Goal: Task Accomplishment & Management: Complete application form

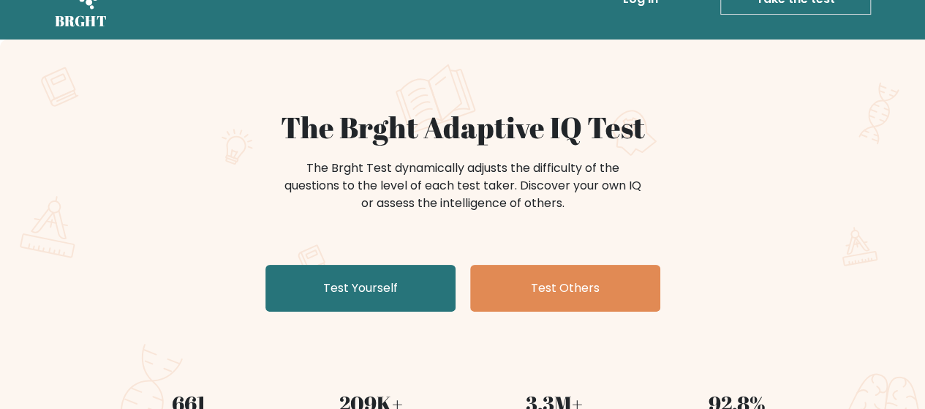
scroll to position [73, 0]
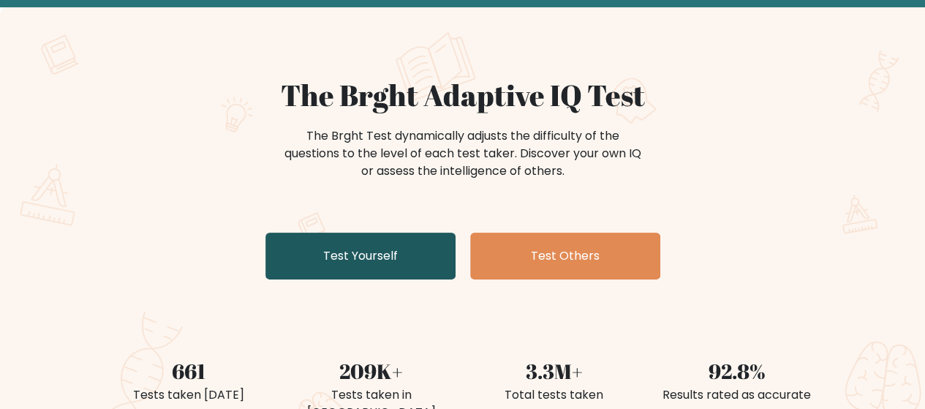
click at [398, 255] on link "Test Yourself" at bounding box center [361, 256] width 190 height 47
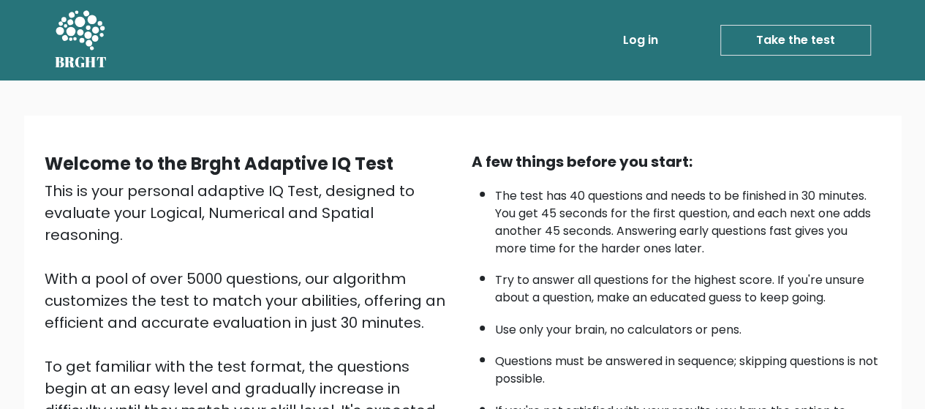
click at [759, 40] on link "Take the test" at bounding box center [796, 40] width 151 height 31
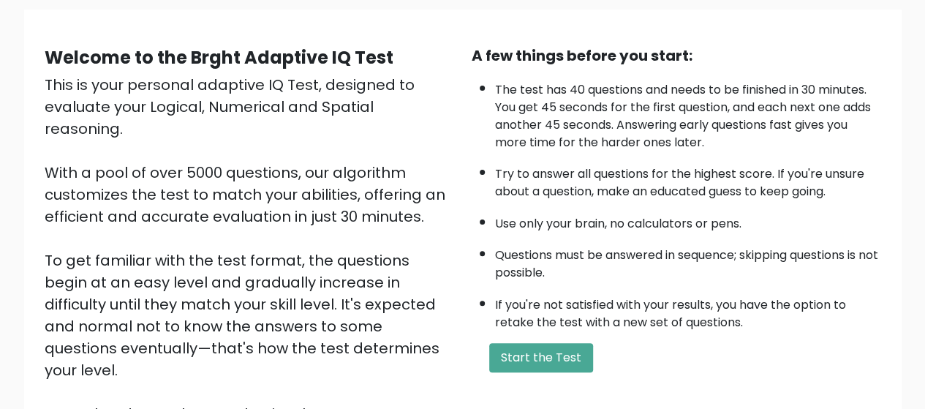
scroll to position [260, 0]
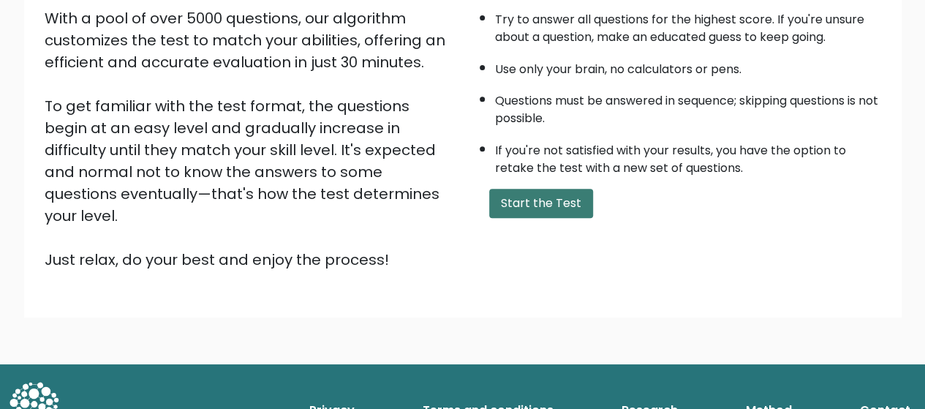
click at [565, 203] on button "Start the Test" at bounding box center [541, 203] width 104 height 29
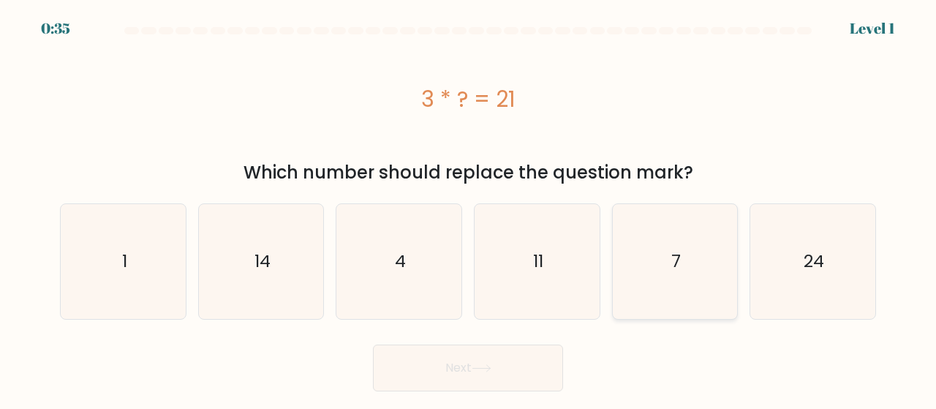
click at [702, 270] on icon "7" at bounding box center [675, 261] width 115 height 115
click at [469, 208] on input "e. 7" at bounding box center [468, 207] width 1 height 4
radio input "true"
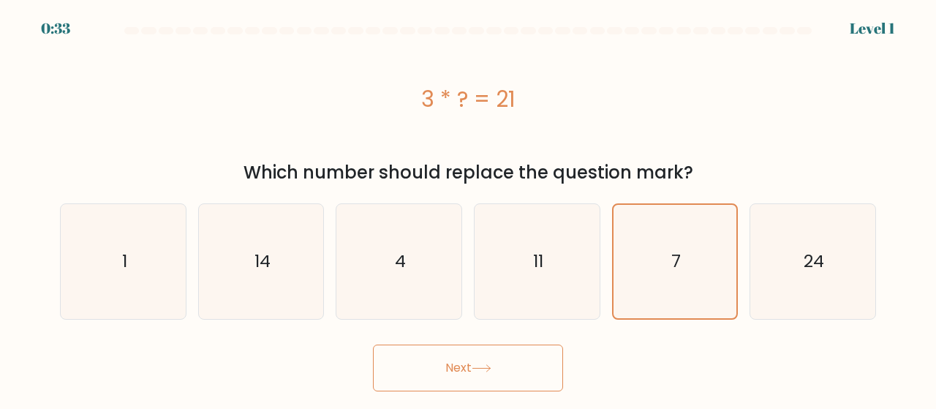
click at [480, 360] on button "Next" at bounding box center [468, 368] width 190 height 47
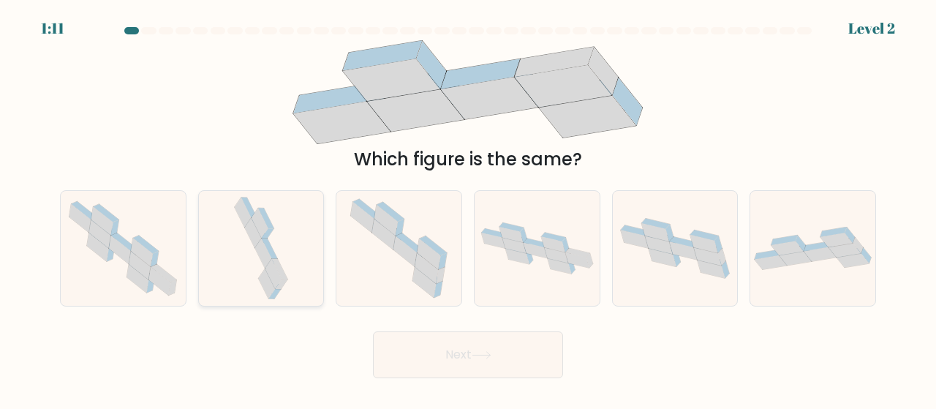
click at [266, 271] on icon at bounding box center [266, 284] width 17 height 30
click at [468, 208] on input "b." at bounding box center [468, 207] width 1 height 4
radio input "true"
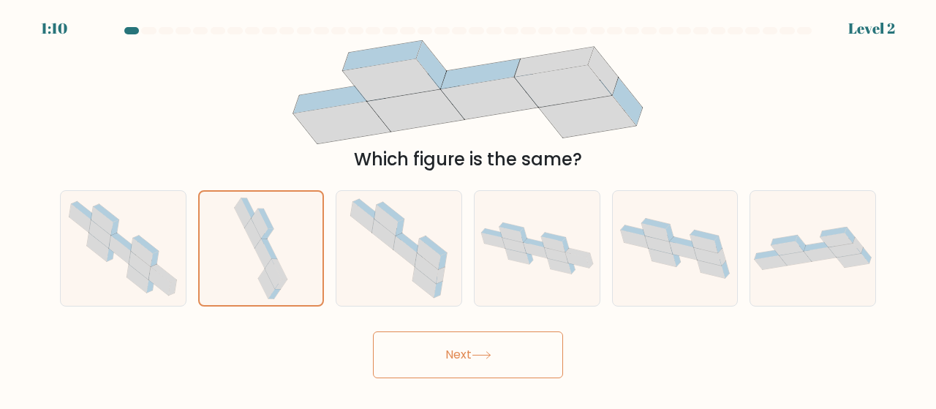
click at [502, 353] on button "Next" at bounding box center [468, 354] width 190 height 47
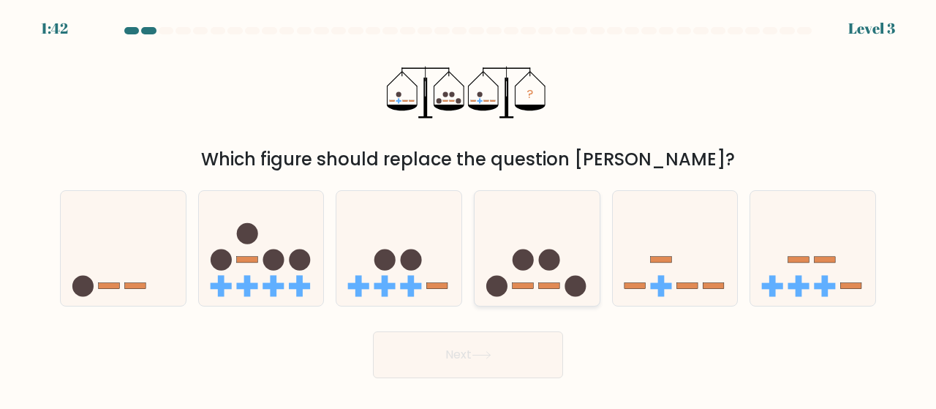
click at [574, 266] on icon at bounding box center [537, 248] width 125 height 103
click at [469, 208] on input "d." at bounding box center [468, 207] width 1 height 4
radio input "true"
click at [530, 360] on button "Next" at bounding box center [468, 354] width 190 height 47
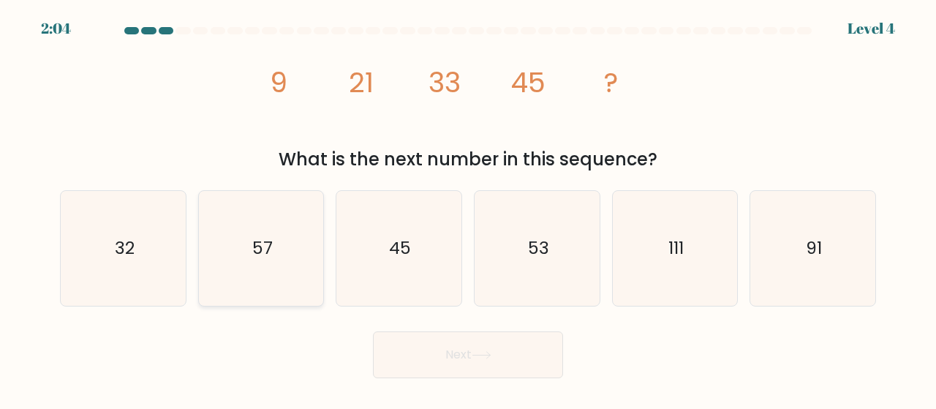
click at [258, 245] on text "57" at bounding box center [262, 248] width 20 height 24
click at [293, 213] on icon "57" at bounding box center [261, 248] width 115 height 115
click at [468, 208] on input "b. 57" at bounding box center [468, 207] width 1 height 4
radio input "true"
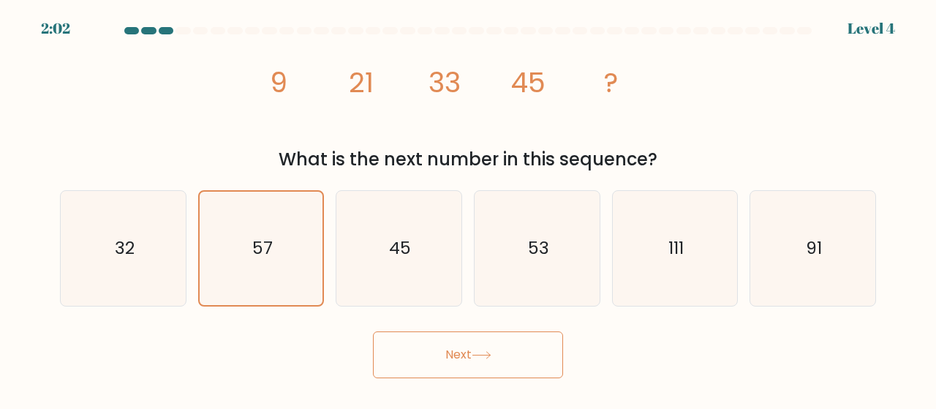
click at [496, 370] on button "Next" at bounding box center [468, 354] width 190 height 47
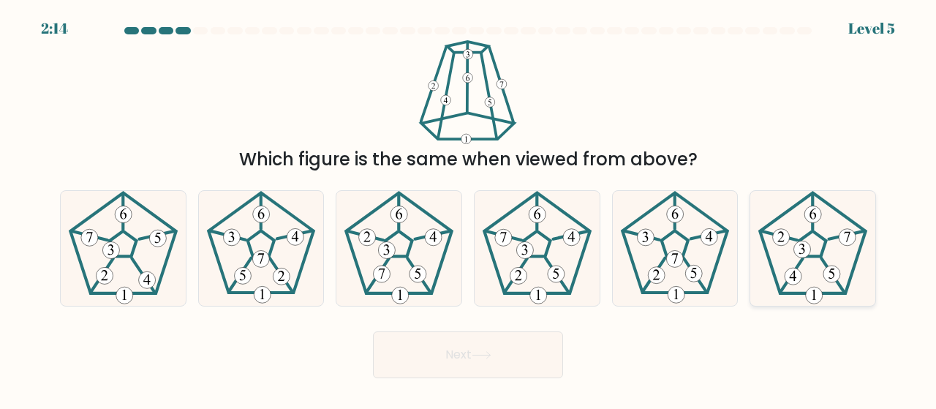
click at [840, 277] on icon at bounding box center [813, 248] width 115 height 115
click at [469, 208] on input "f." at bounding box center [468, 207] width 1 height 4
radio input "true"
click at [501, 355] on button "Next" at bounding box center [468, 354] width 190 height 47
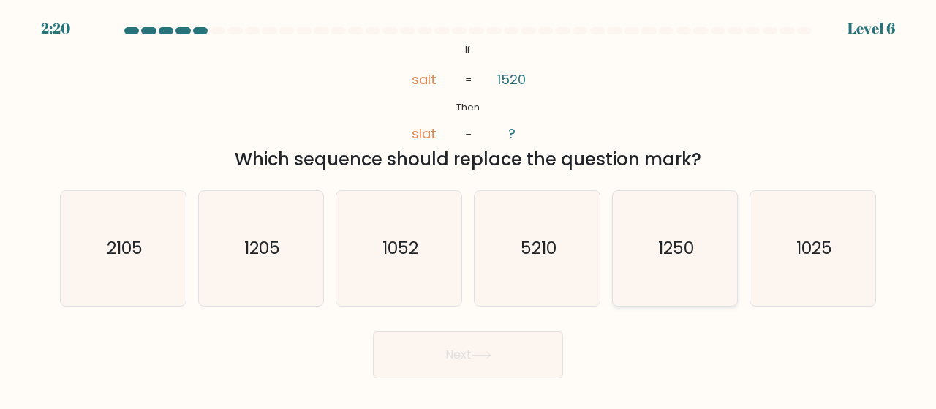
click at [676, 269] on icon "1250" at bounding box center [675, 248] width 115 height 115
click at [469, 208] on input "e. 1250" at bounding box center [468, 207] width 1 height 4
radio input "true"
click at [510, 360] on button "Next" at bounding box center [468, 354] width 190 height 47
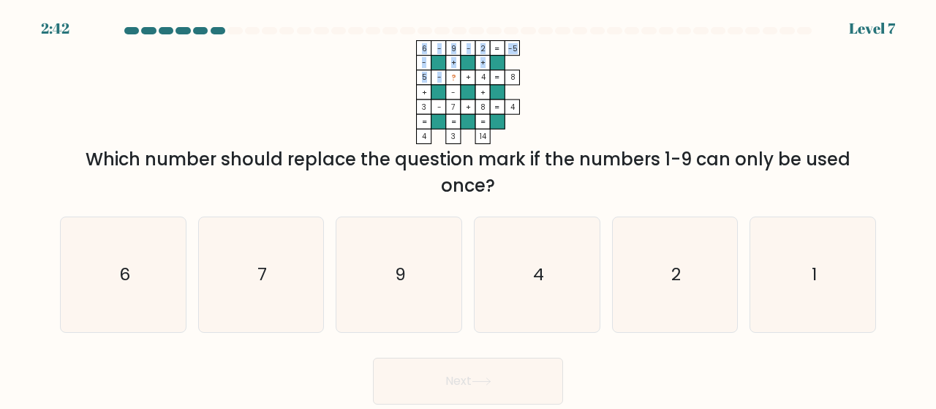
click at [451, 77] on icon "6 - 9 - 2 -5 - + + 5 - ? + 4 8 + - + 3 - 7 + 8 = 4 = = = = 4 3 14 =" at bounding box center [468, 92] width 439 height 104
click at [500, 103] on icon "6 - 9 - 2 -5 - + + 5 - ? + 4 8 + - + 3 - 7 + 8 = 4 = = = = 4 3 14 =" at bounding box center [468, 92] width 439 height 104
click at [624, 119] on icon "6 - 9 - 2 -5 - + + 5 - ? + 4 8 + - + 3 - 7 + 8 = 4 = = = = 4 3 14 =" at bounding box center [468, 92] width 439 height 104
click at [555, 297] on icon "4" at bounding box center [537, 274] width 115 height 115
click at [469, 208] on input "d. 4" at bounding box center [468, 207] width 1 height 4
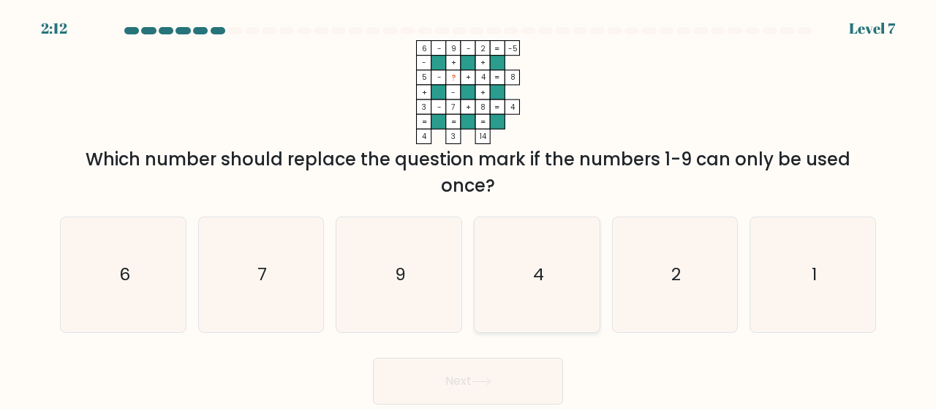
radio input "true"
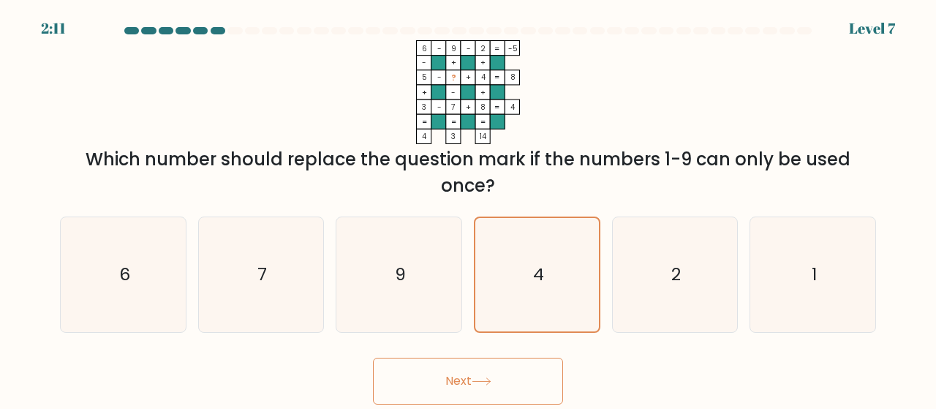
click at [491, 377] on icon at bounding box center [482, 381] width 20 height 8
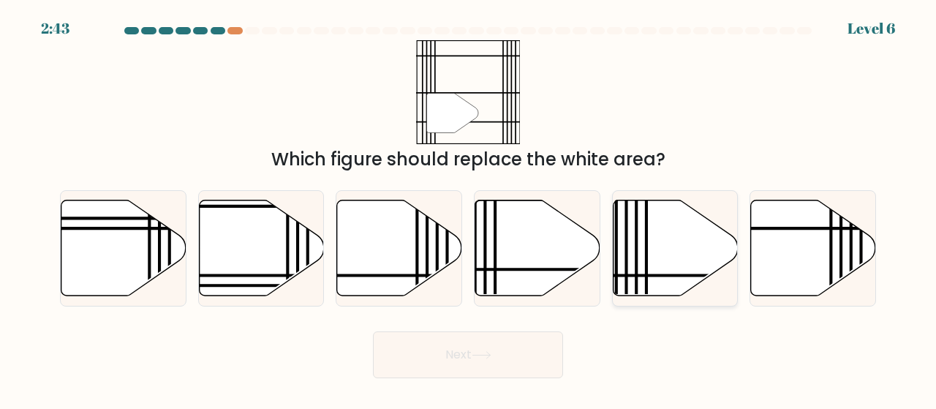
click at [655, 267] on icon at bounding box center [675, 248] width 125 height 96
click at [469, 208] on input "e." at bounding box center [468, 207] width 1 height 4
radio input "true"
click at [519, 358] on button "Next" at bounding box center [468, 354] width 190 height 47
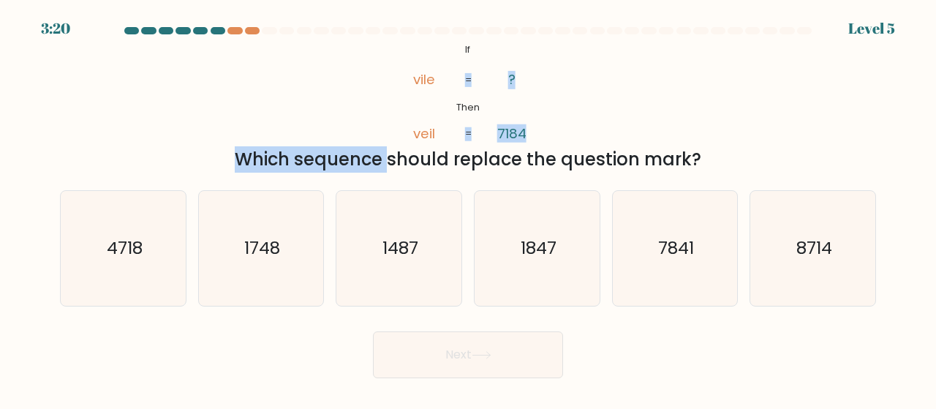
drag, startPoint x: 250, startPoint y: 158, endPoint x: 438, endPoint y: 141, distance: 188.8
click at [438, 141] on div "@import url('https://fonts.googleapis.com/css?family=Abril+Fatface:400,100,100i…" at bounding box center [468, 106] width 834 height 132
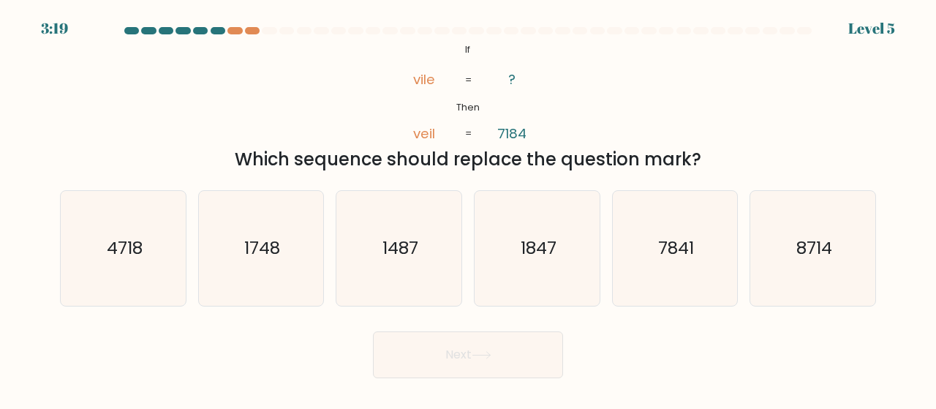
click at [439, 162] on div "Which sequence should replace the question mark?" at bounding box center [468, 159] width 799 height 26
click at [702, 256] on icon "7841" at bounding box center [675, 248] width 115 height 115
click at [469, 208] on input "e. 7841" at bounding box center [468, 207] width 1 height 4
radio input "true"
click at [484, 347] on button "Next" at bounding box center [468, 354] width 190 height 47
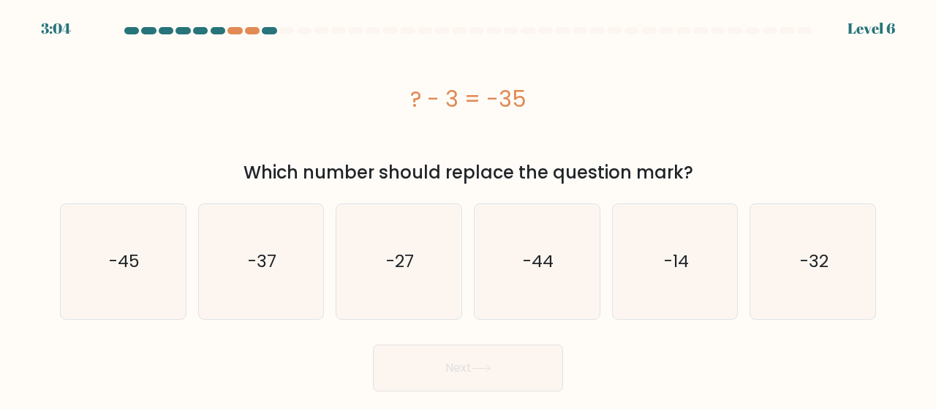
drag, startPoint x: 413, startPoint y: 96, endPoint x: 538, endPoint y: 110, distance: 126.6
click at [538, 110] on div "? - 3 = -35" at bounding box center [468, 99] width 816 height 33
copy div "? - 3 = -35"
click at [808, 260] on text "-32" at bounding box center [814, 261] width 29 height 24
click at [469, 208] on input "f. -32" at bounding box center [468, 207] width 1 height 4
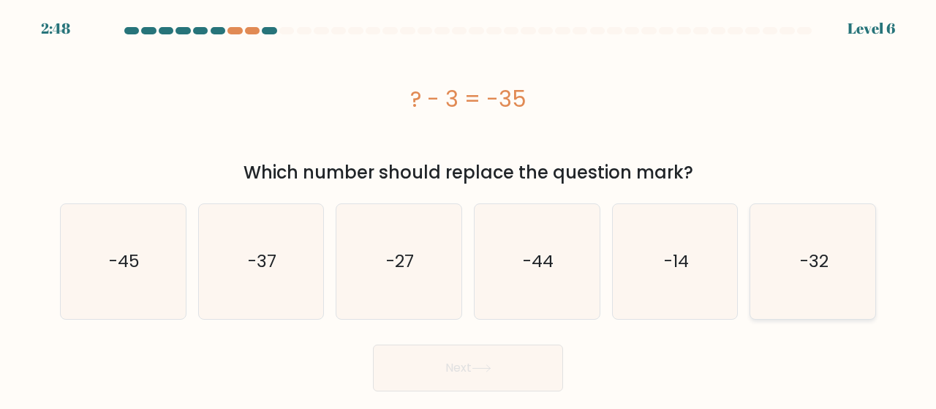
radio input "true"
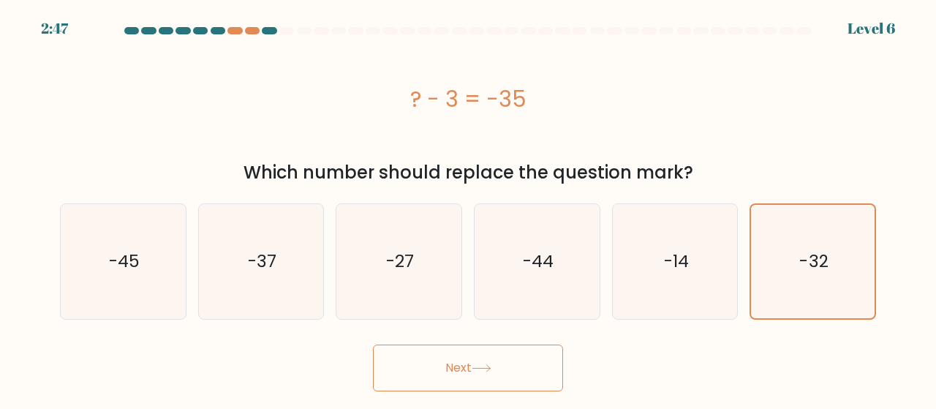
click at [460, 382] on button "Next" at bounding box center [468, 368] width 190 height 47
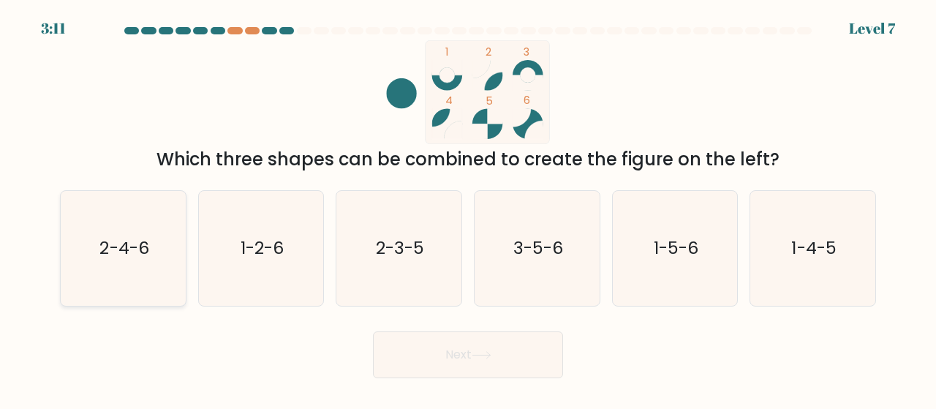
click at [123, 267] on icon "2-4-6" at bounding box center [123, 248] width 115 height 115
click at [468, 208] on input "a. 2-4-6" at bounding box center [468, 207] width 1 height 4
radio input "true"
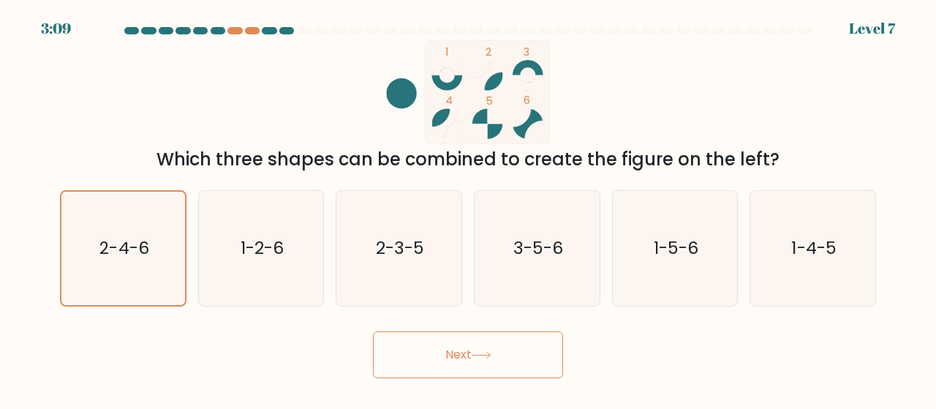
click at [456, 360] on button "Next" at bounding box center [468, 354] width 190 height 47
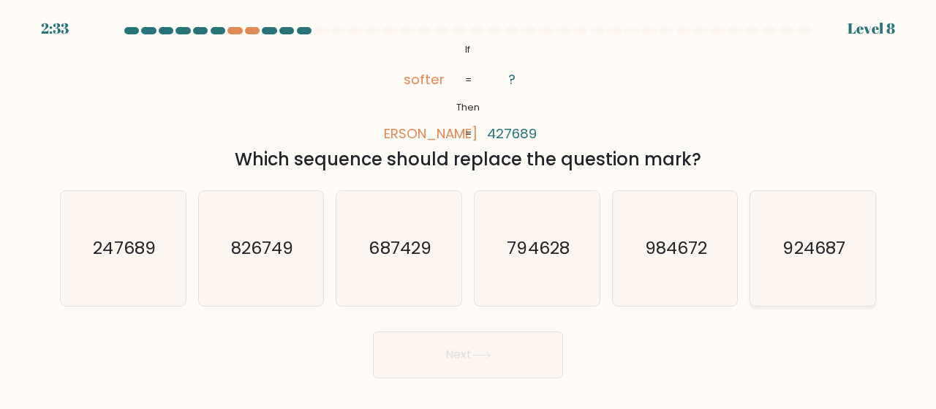
click at [789, 246] on text "924687" at bounding box center [814, 248] width 62 height 24
click at [469, 208] on input "f. 924687" at bounding box center [468, 207] width 1 height 4
radio input "true"
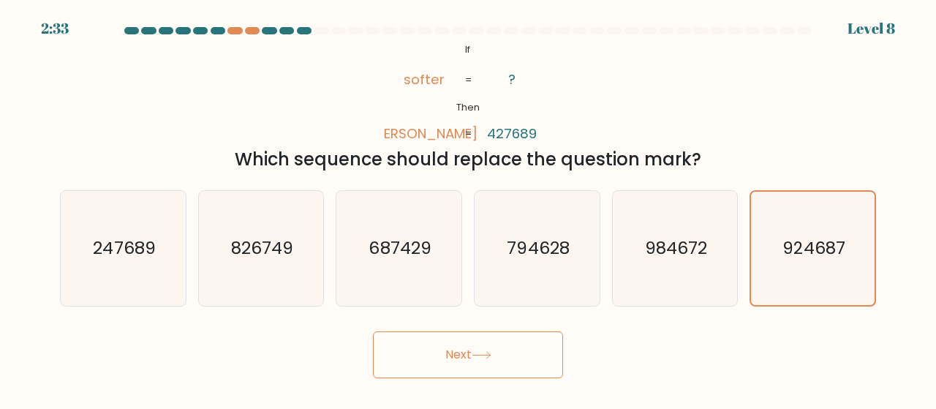
click at [485, 352] on icon at bounding box center [482, 355] width 20 height 8
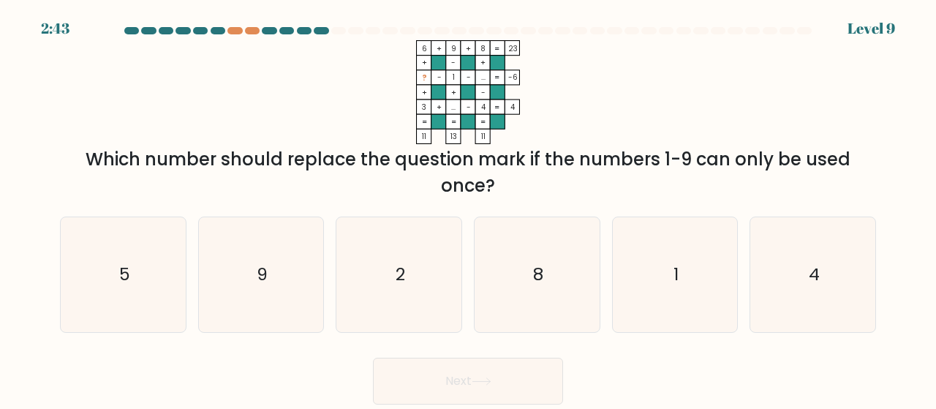
drag, startPoint x: 351, startPoint y: 275, endPoint x: 671, endPoint y: 127, distance: 352.2
click at [671, 127] on icon "6 + 9 + 8 23 + - + ? - 1 - ... -6 + + - 3 + ... - 4 = 4 = = = = 11 13 11 =" at bounding box center [468, 92] width 439 height 104
drag, startPoint x: 519, startPoint y: 270, endPoint x: 337, endPoint y: 116, distance: 238.8
click at [337, 116] on icon "6 + 9 + 8 23 + - + ? - 1 - ... -6 + + - 3 + ... - 4 = 4 = = = = 11 13 11 =" at bounding box center [468, 92] width 439 height 104
click at [398, 291] on icon "2" at bounding box center [399, 274] width 115 height 115
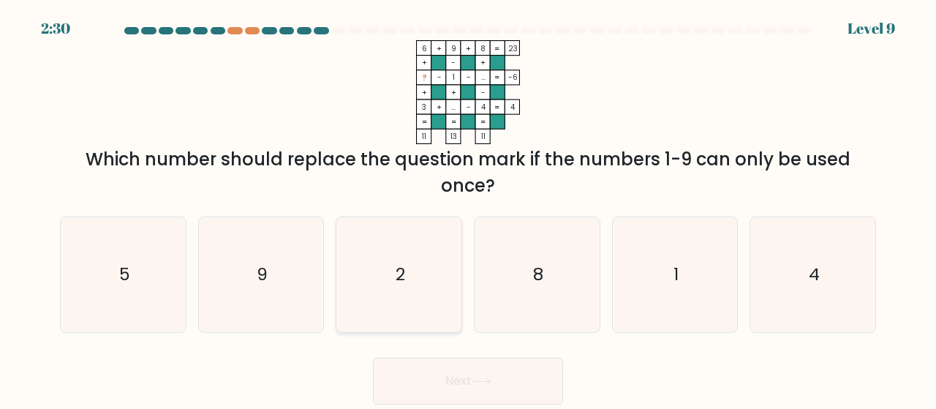
click at [468, 208] on input "c. 2" at bounding box center [468, 207] width 1 height 4
radio input "true"
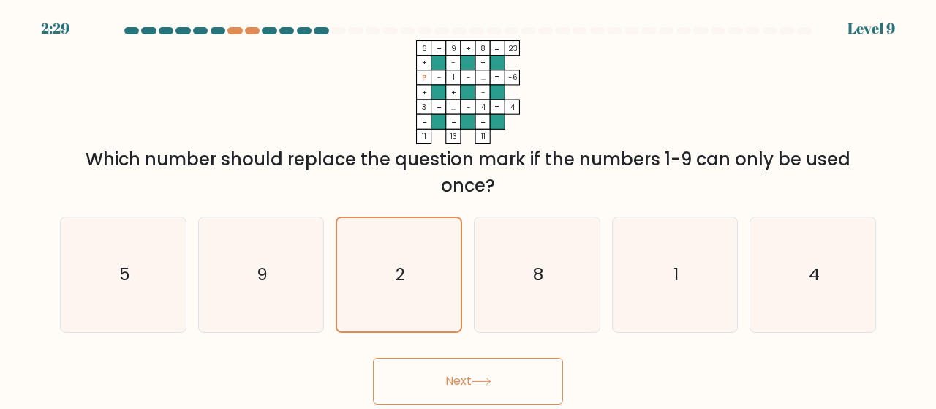
click at [484, 381] on icon at bounding box center [482, 381] width 18 height 7
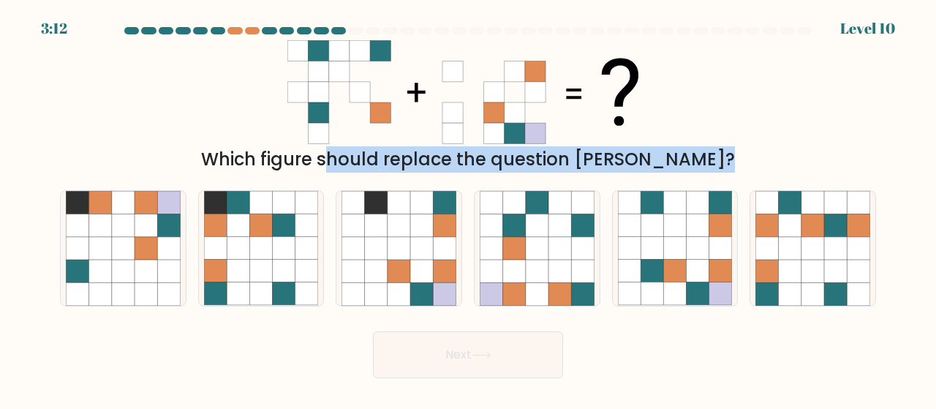
drag, startPoint x: 241, startPoint y: 162, endPoint x: 436, endPoint y: 178, distance: 195.3
click at [436, 178] on form at bounding box center [468, 202] width 936 height 351
click at [282, 149] on div "Which figure should replace the question mark?" at bounding box center [468, 159] width 799 height 26
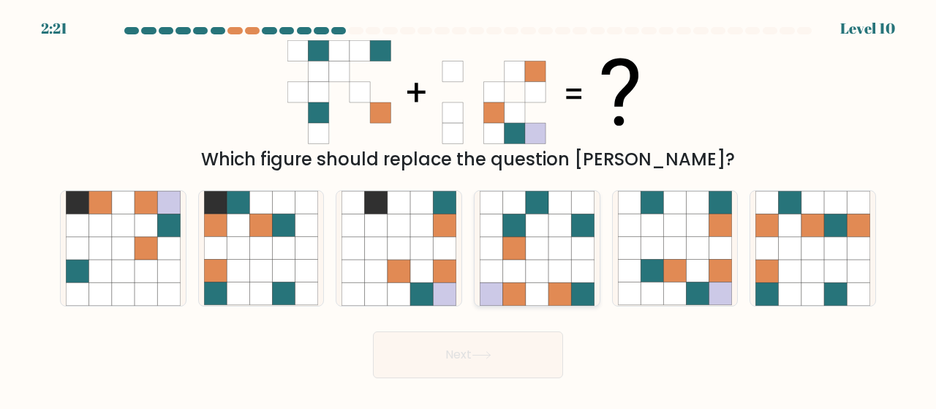
click at [538, 262] on icon at bounding box center [537, 271] width 23 height 23
click at [469, 208] on input "d." at bounding box center [468, 207] width 1 height 4
radio input "true"
click at [489, 331] on button "Next" at bounding box center [468, 354] width 190 height 47
click at [489, 367] on button "Next" at bounding box center [468, 354] width 190 height 47
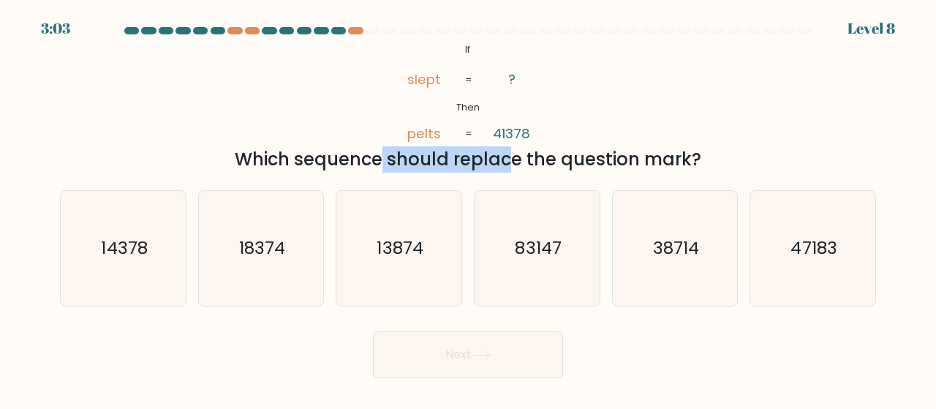
drag, startPoint x: 233, startPoint y: 156, endPoint x: 387, endPoint y: 151, distance: 154.4
click at [387, 151] on div "Which sequence should replace the question mark?" at bounding box center [468, 159] width 799 height 26
click at [682, 125] on div "@import url('https://fonts.googleapis.com/css?family=Abril+Fatface:400,100,100i…" at bounding box center [468, 106] width 834 height 132
click at [523, 226] on icon "83147" at bounding box center [537, 248] width 115 height 115
click at [469, 208] on input "d. 83147" at bounding box center [468, 207] width 1 height 4
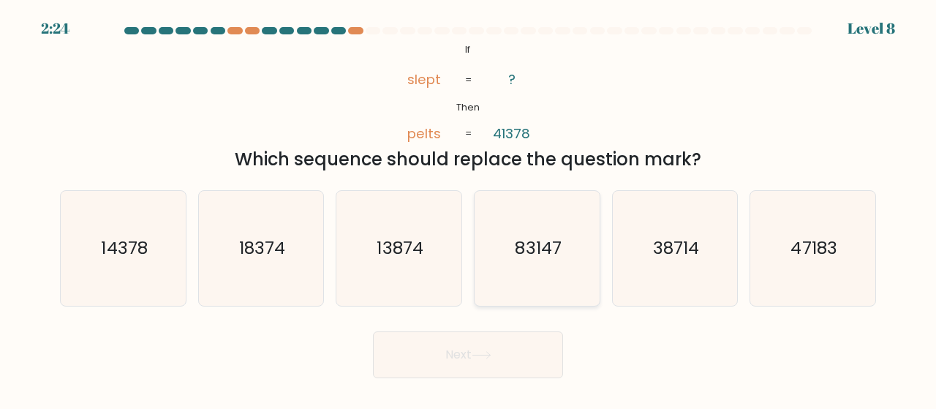
radio input "true"
click at [487, 339] on button "Next" at bounding box center [468, 354] width 190 height 47
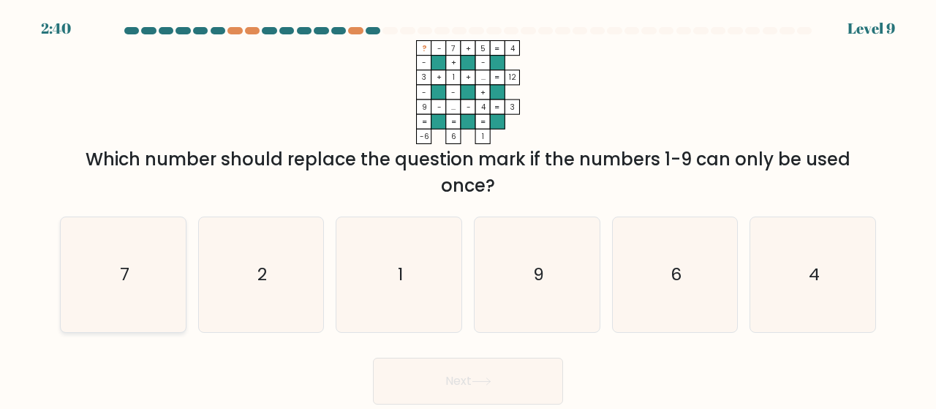
click at [151, 254] on icon "7" at bounding box center [123, 274] width 115 height 115
click at [468, 208] on input "a. 7" at bounding box center [468, 207] width 1 height 4
radio input "true"
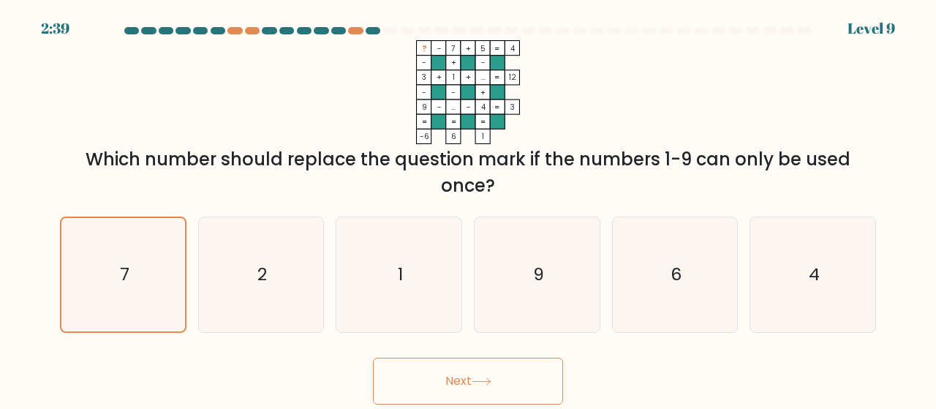
click at [455, 377] on button "Next" at bounding box center [468, 381] width 190 height 47
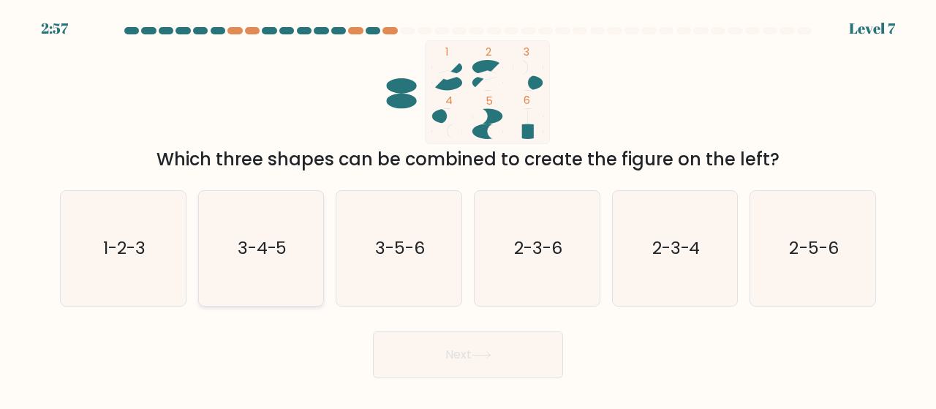
click at [293, 266] on icon "3-4-5" at bounding box center [261, 248] width 115 height 115
click at [468, 208] on input "b. 3-4-5" at bounding box center [468, 207] width 1 height 4
radio input "true"
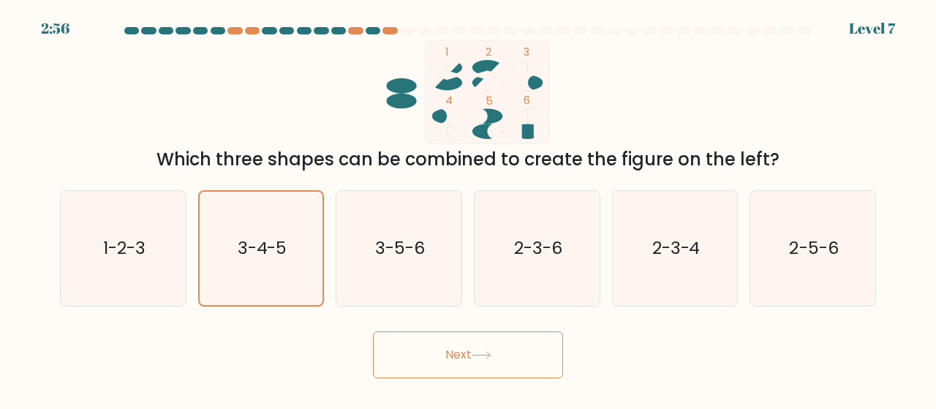
click at [459, 362] on button "Next" at bounding box center [468, 354] width 190 height 47
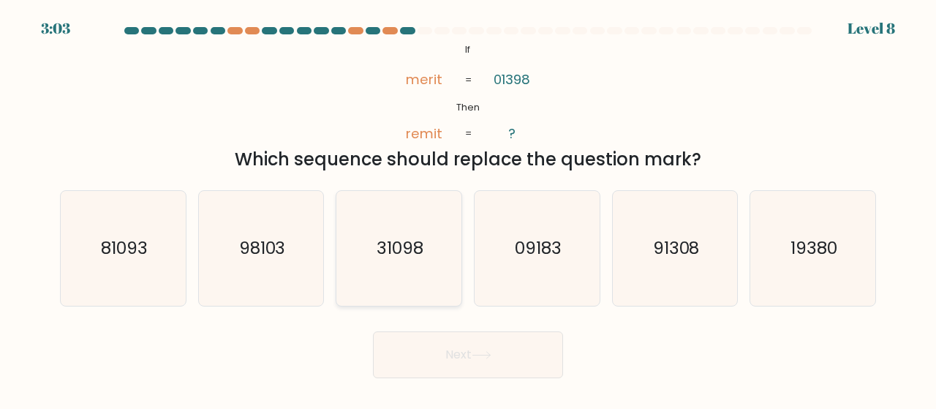
click at [410, 256] on text "31098" at bounding box center [400, 248] width 47 height 24
click at [468, 208] on input "c. 31098" at bounding box center [468, 207] width 1 height 4
radio input "true"
click at [456, 340] on button "Next" at bounding box center [468, 354] width 190 height 47
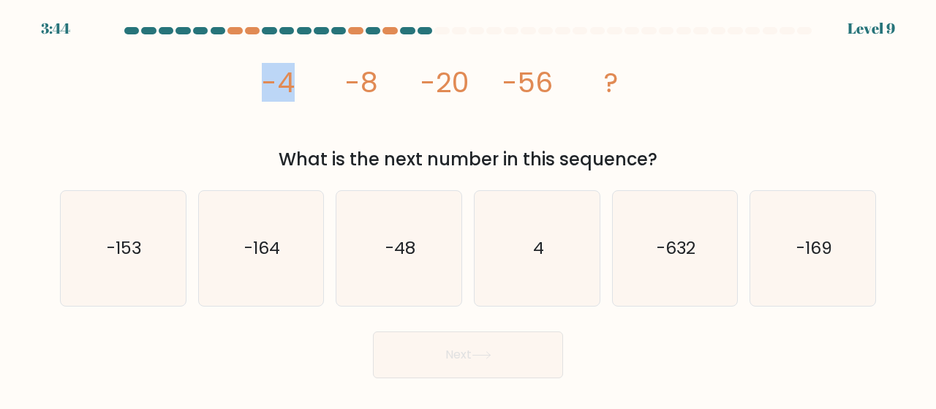
drag, startPoint x: 329, startPoint y: 94, endPoint x: 350, endPoint y: 94, distance: 20.5
click at [350, 94] on g "-4 -8 -20 -56 ?" at bounding box center [440, 82] width 356 height 39
drag, startPoint x: 363, startPoint y: 77, endPoint x: 404, endPoint y: 95, distance: 44.9
click at [391, 94] on icon "image/svg+xml -4 -8 -20 -56 ?" at bounding box center [468, 92] width 416 height 104
click at [405, 176] on form at bounding box center [468, 202] width 936 height 351
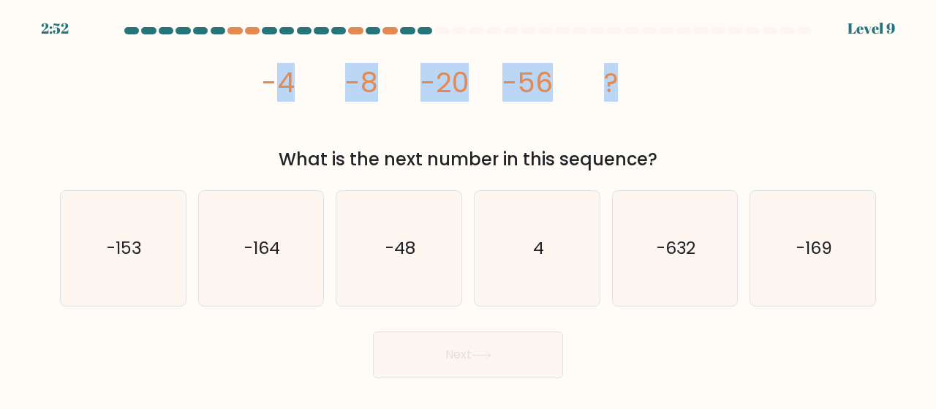
drag, startPoint x: 273, startPoint y: 81, endPoint x: 618, endPoint y: 68, distance: 345.5
click at [618, 68] on icon "image/svg+xml -4 -8 -20 -56 ?" at bounding box center [468, 92] width 416 height 104
copy g "4 -8 -20 -56 ?"
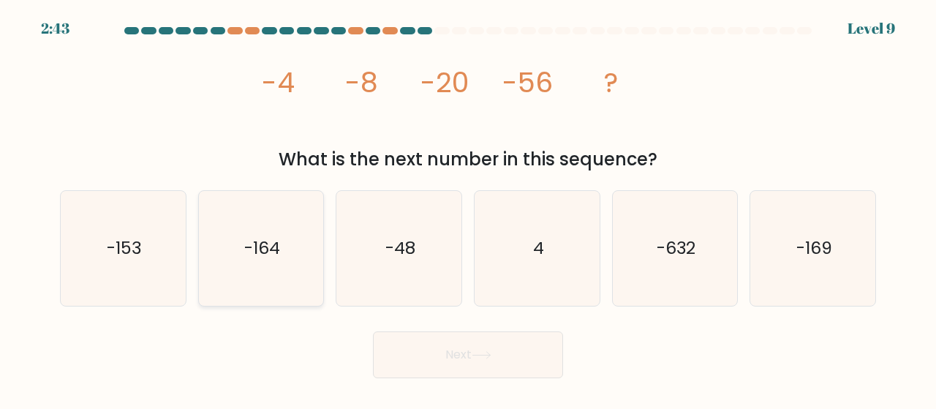
click at [265, 256] on text "-164" at bounding box center [262, 248] width 36 height 24
click at [468, 208] on input "b. -164" at bounding box center [468, 207] width 1 height 4
radio input "true"
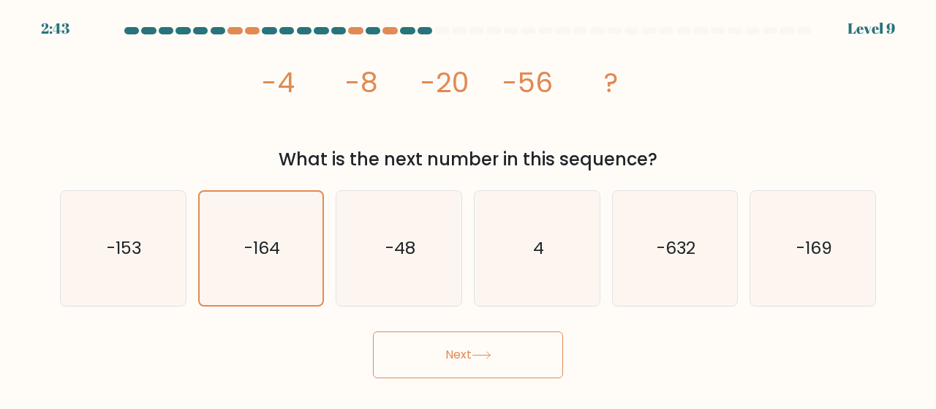
click at [492, 358] on icon at bounding box center [482, 355] width 20 height 8
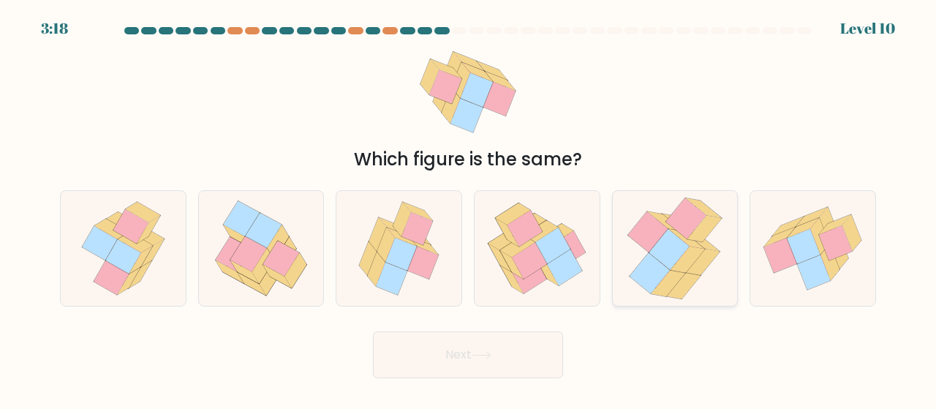
click at [698, 236] on icon at bounding box center [705, 229] width 34 height 26
click at [469, 208] on input "e." at bounding box center [468, 207] width 1 height 4
radio input "true"
click at [815, 261] on icon at bounding box center [815, 272] width 34 height 35
click at [469, 208] on input "f." at bounding box center [468, 207] width 1 height 4
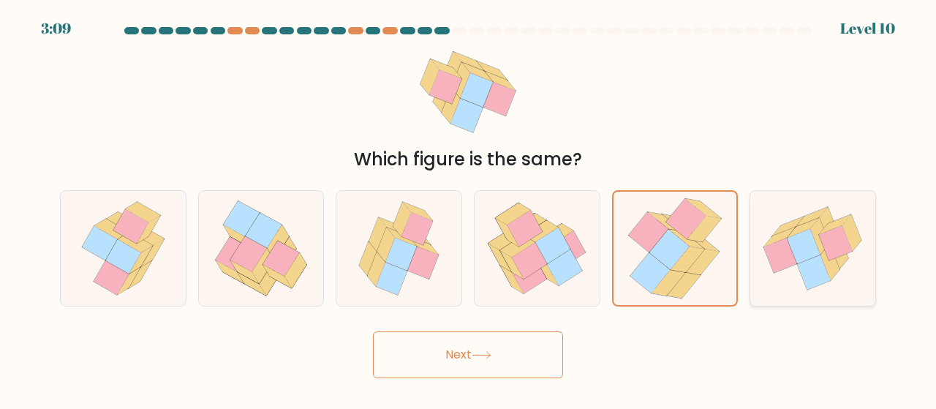
radio input "true"
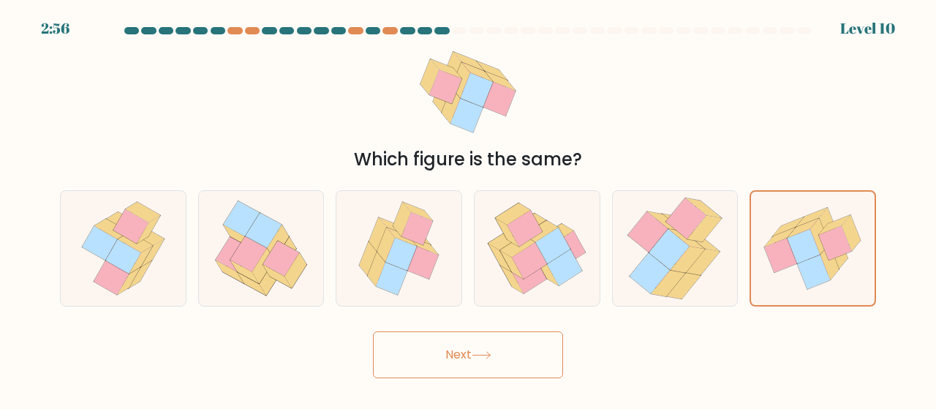
click at [502, 364] on button "Next" at bounding box center [468, 354] width 190 height 47
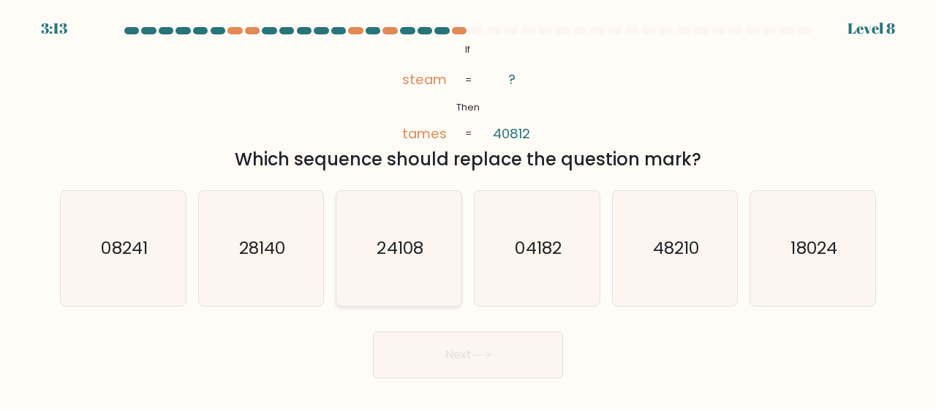
click at [388, 267] on icon "24108" at bounding box center [399, 248] width 115 height 115
click at [468, 208] on input "c. 24108" at bounding box center [468, 207] width 1 height 4
radio input "true"
click at [451, 368] on button "Next" at bounding box center [468, 354] width 190 height 47
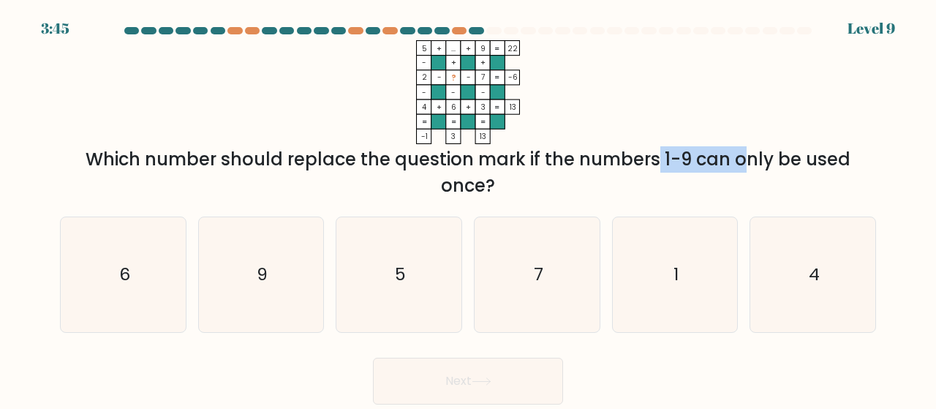
drag, startPoint x: 531, startPoint y: 168, endPoint x: 619, endPoint y: 160, distance: 88.1
click at [619, 160] on div "Which number should replace the question mark if the numbers 1-9 can only be us…" at bounding box center [468, 172] width 799 height 53
click at [631, 169] on div "Which number should replace the question mark if the numbers 1-9 can only be us…" at bounding box center [468, 172] width 799 height 53
click at [399, 279] on text "5" at bounding box center [400, 275] width 11 height 24
click at [468, 208] on input "c. 5" at bounding box center [468, 207] width 1 height 4
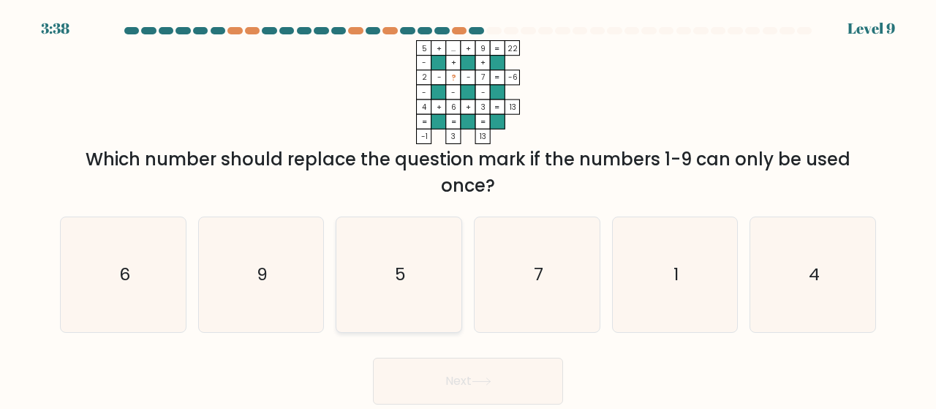
radio input "true"
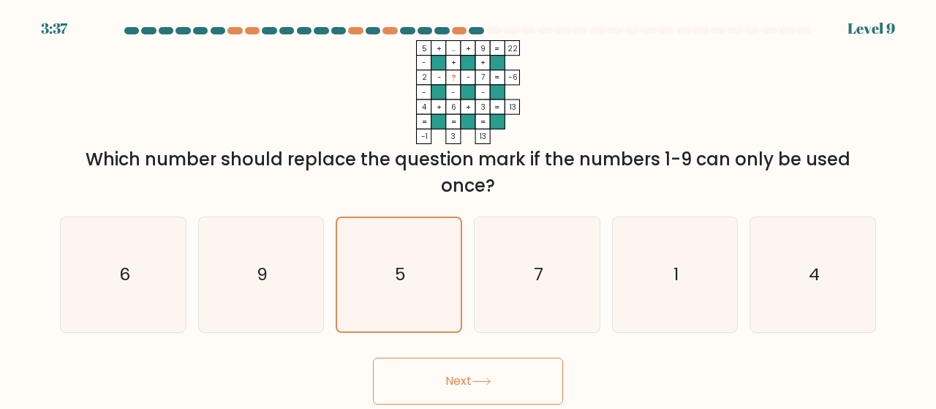
click at [474, 388] on button "Next" at bounding box center [468, 381] width 190 height 47
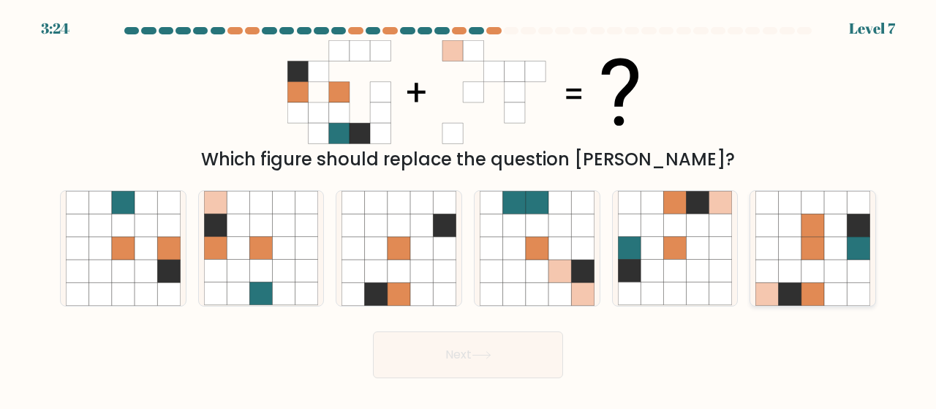
click at [809, 239] on icon at bounding box center [813, 248] width 23 height 23
click at [469, 208] on input "f." at bounding box center [468, 207] width 1 height 4
radio input "true"
click at [458, 374] on button "Next" at bounding box center [468, 354] width 190 height 47
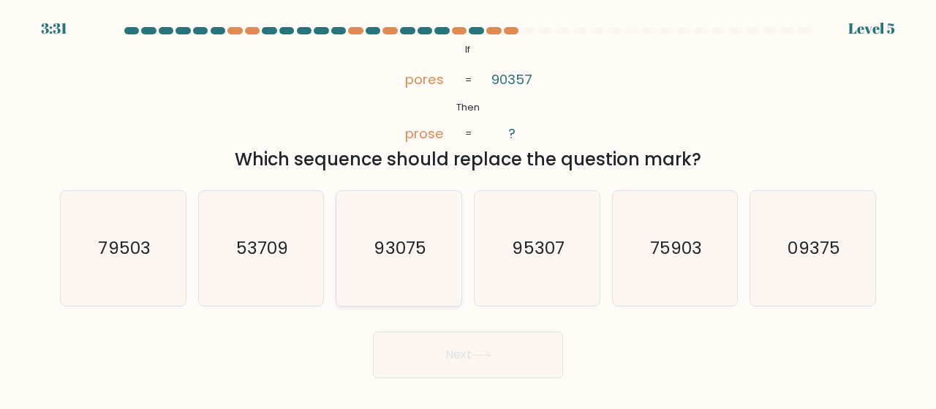
click at [396, 252] on text "93075" at bounding box center [401, 248] width 52 height 24
click at [468, 208] on input "c. 93075" at bounding box center [468, 207] width 1 height 4
radio input "true"
click at [458, 355] on button "Next" at bounding box center [468, 354] width 190 height 47
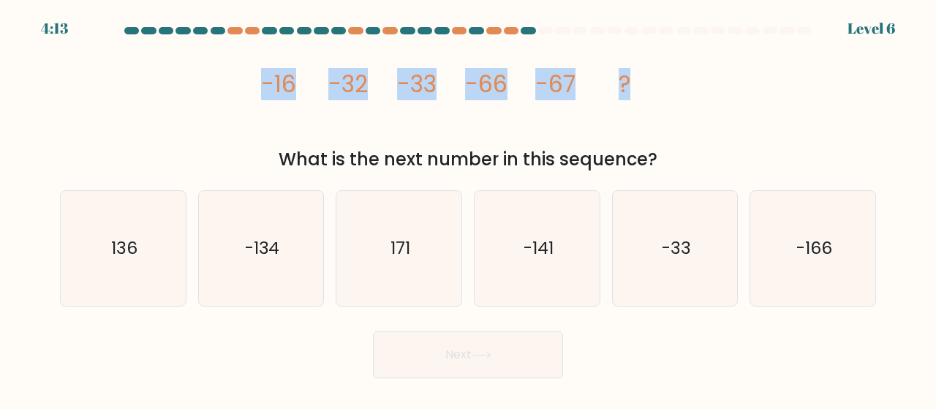
drag, startPoint x: 263, startPoint y: 76, endPoint x: 757, endPoint y: 75, distance: 494.5
click at [757, 75] on div "image/svg+xml -16 -32 -33 -66 -67 ? What is the next number in this sequence?" at bounding box center [468, 106] width 834 height 132
copy g "-16 -32 -33 -66 -67 ?"
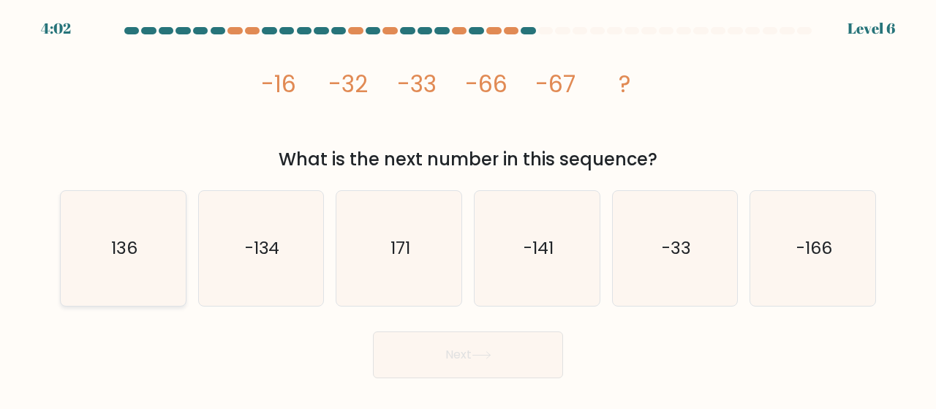
click at [145, 235] on icon "136" at bounding box center [123, 248] width 115 height 115
click at [468, 208] on input "a. 136" at bounding box center [468, 207] width 1 height 4
radio input "true"
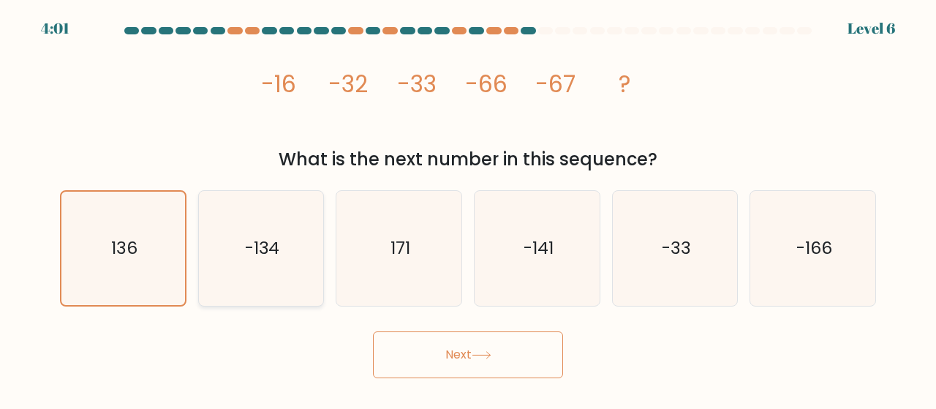
click at [272, 245] on text "-134" at bounding box center [262, 248] width 35 height 24
click at [468, 208] on input "b. -134" at bounding box center [468, 207] width 1 height 4
radio input "true"
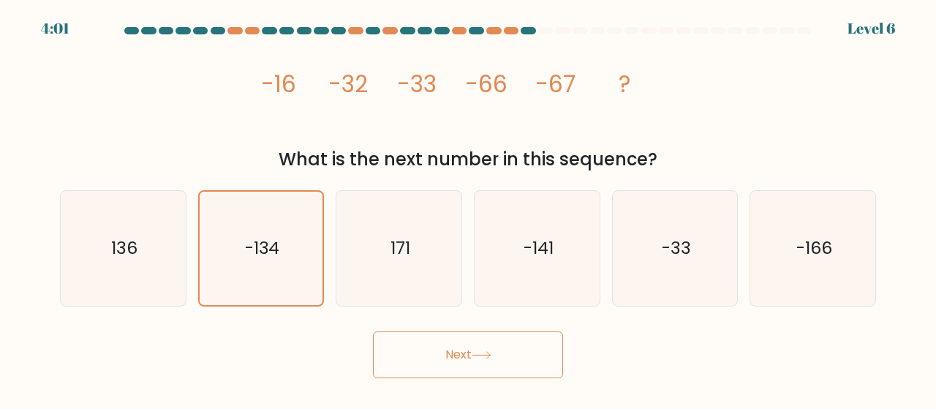
click at [401, 347] on button "Next" at bounding box center [468, 354] width 190 height 47
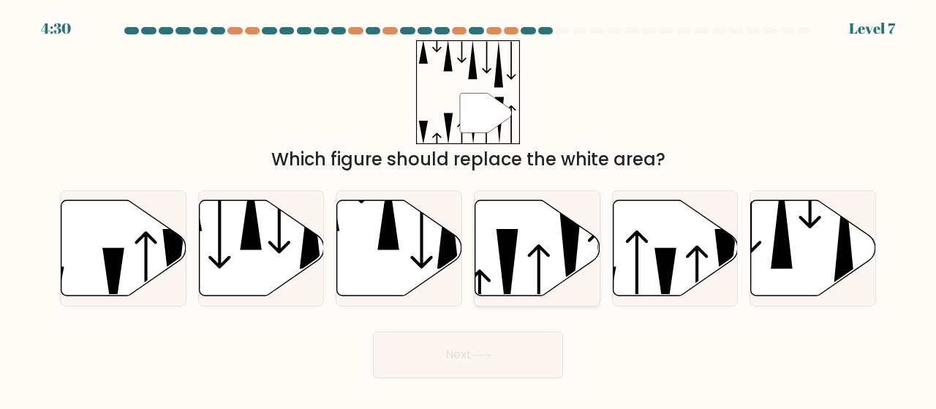
click at [525, 266] on icon at bounding box center [538, 248] width 125 height 96
click at [469, 208] on input "d." at bounding box center [468, 207] width 1 height 4
radio input "true"
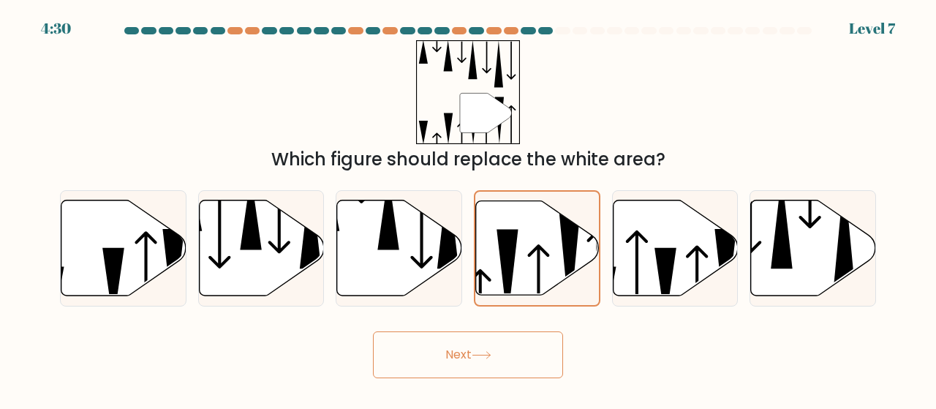
click at [498, 361] on button "Next" at bounding box center [468, 354] width 190 height 47
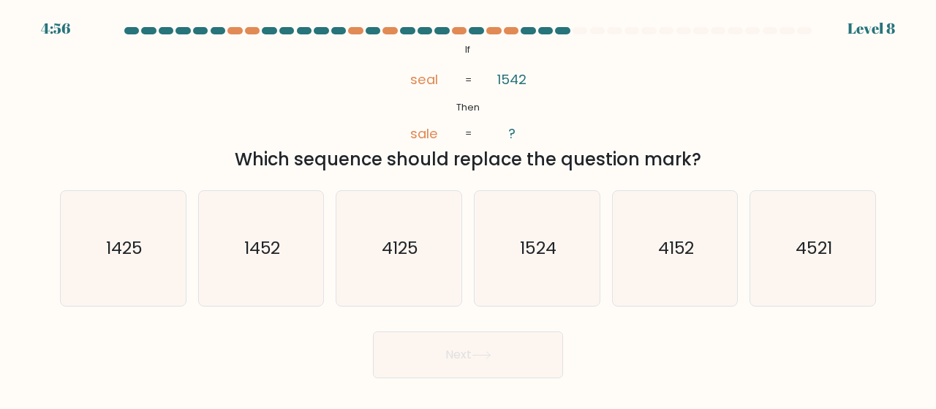
click at [723, 344] on div "Next" at bounding box center [468, 351] width 834 height 54
click at [143, 239] on icon "1425" at bounding box center [123, 248] width 115 height 115
click at [468, 208] on input "a. 1425" at bounding box center [468, 207] width 1 height 4
radio input "true"
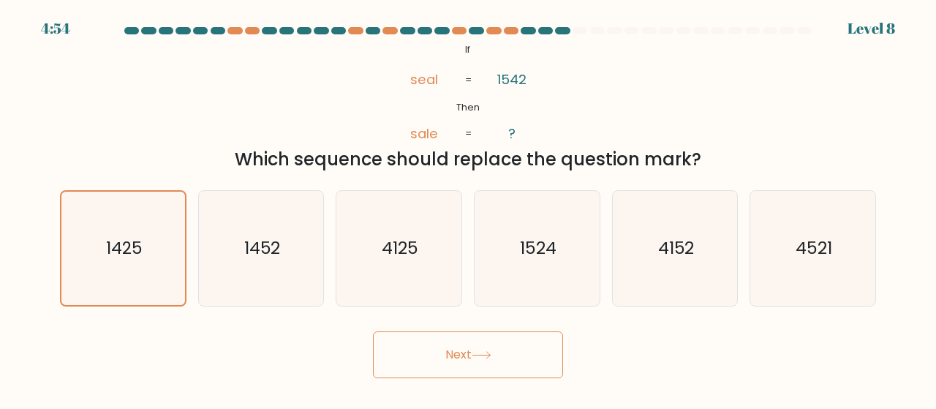
click at [497, 355] on button "Next" at bounding box center [468, 354] width 190 height 47
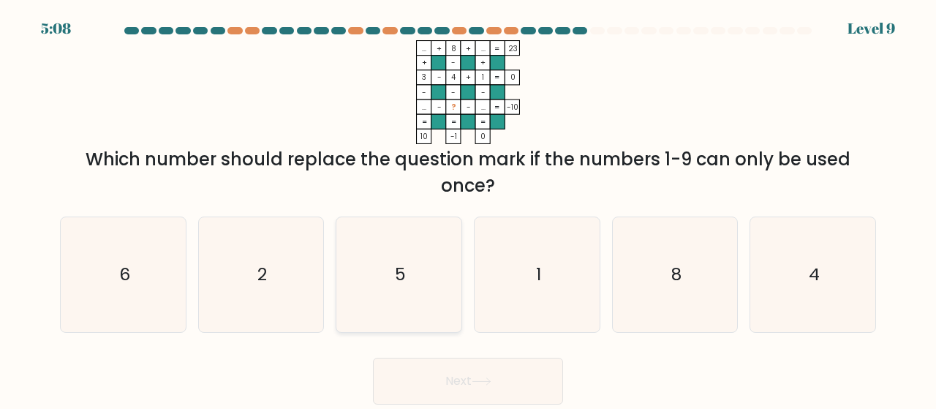
click at [382, 299] on icon "5" at bounding box center [399, 274] width 115 height 115
click at [468, 208] on input "c. 5" at bounding box center [468, 207] width 1 height 4
radio input "true"
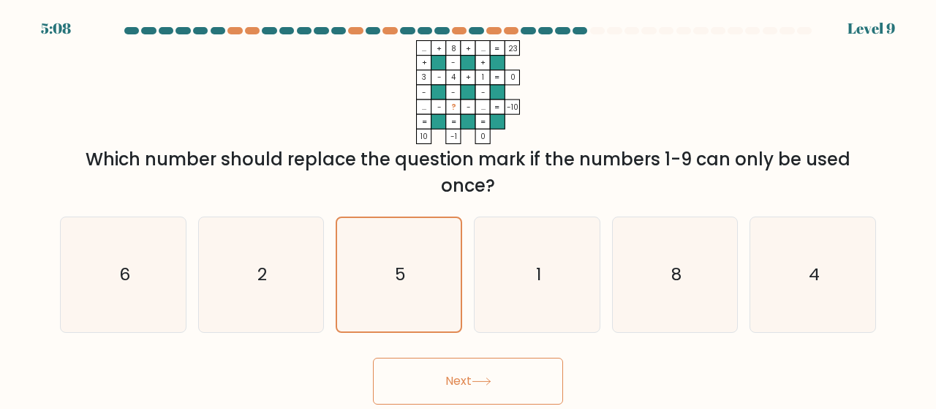
click at [445, 387] on button "Next" at bounding box center [468, 381] width 190 height 47
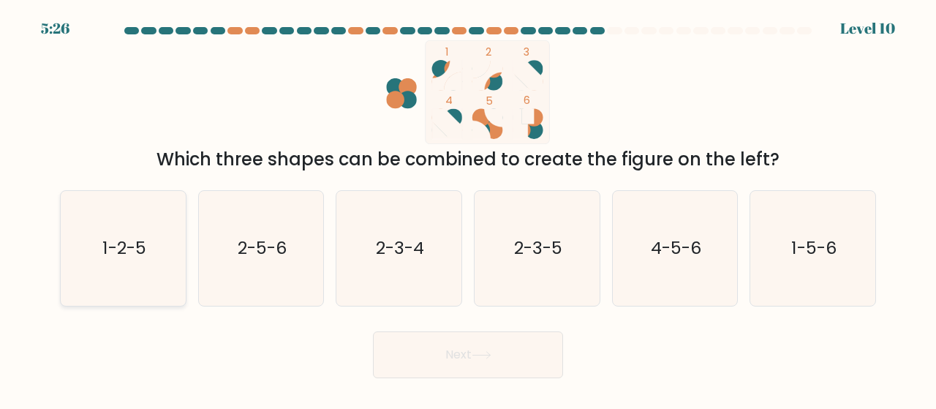
click at [136, 234] on icon "1-2-5" at bounding box center [123, 248] width 115 height 115
click at [468, 208] on input "a. 1-2-5" at bounding box center [468, 207] width 1 height 4
radio input "true"
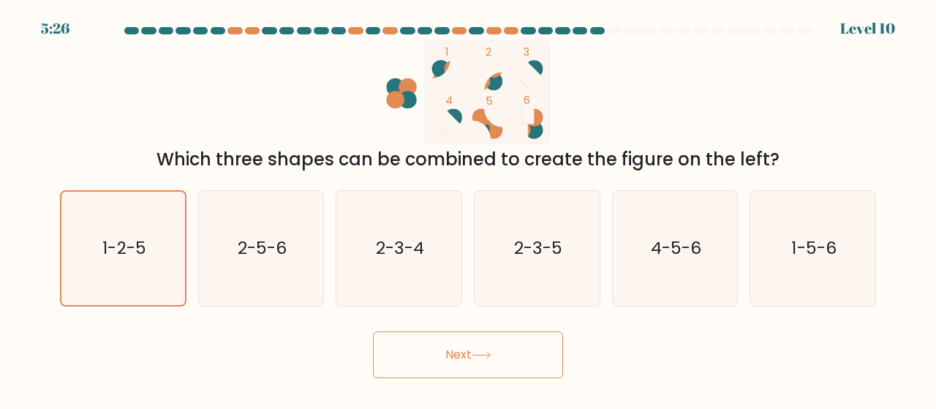
click at [410, 336] on button "Next" at bounding box center [468, 354] width 190 height 47
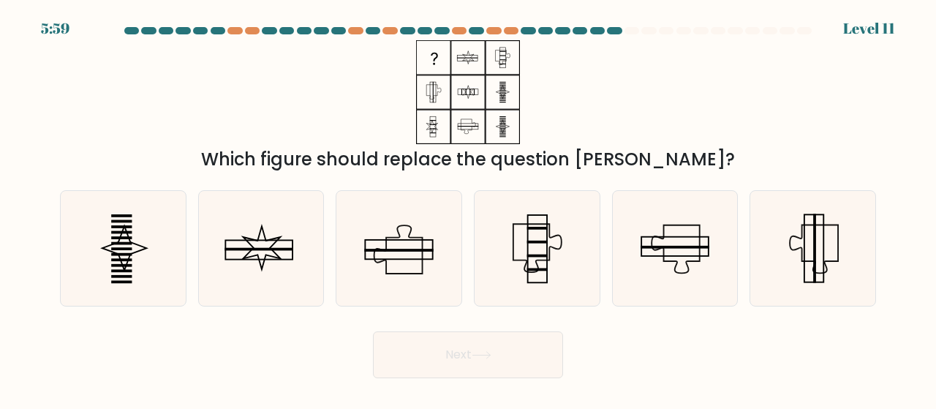
click at [599, 125] on div "Which figure should replace the question mark?" at bounding box center [468, 106] width 834 height 132
click at [546, 247] on icon at bounding box center [537, 248] width 115 height 115
click at [469, 208] on input "d." at bounding box center [468, 207] width 1 height 4
radio input "true"
click at [464, 361] on button "Next" at bounding box center [468, 354] width 190 height 47
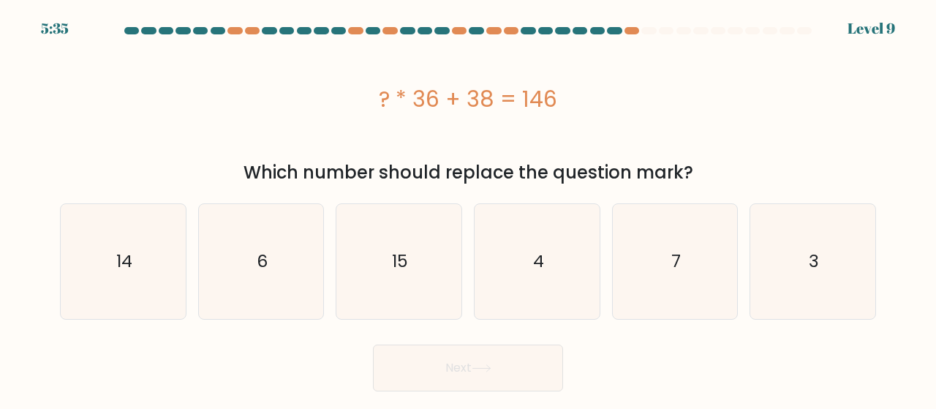
drag, startPoint x: 562, startPoint y: 102, endPoint x: 337, endPoint y: 81, distance: 225.6
click at [337, 81] on div "? * 36 + 38 = 146" at bounding box center [468, 98] width 816 height 117
copy div "? * 36 + 38 = 146"
click at [783, 267] on icon "3" at bounding box center [813, 261] width 115 height 115
click at [469, 208] on input "f. 3" at bounding box center [468, 207] width 1 height 4
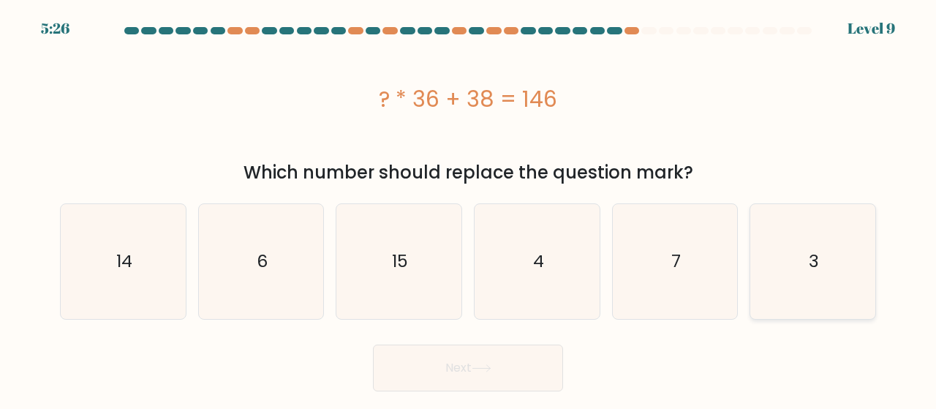
radio input "true"
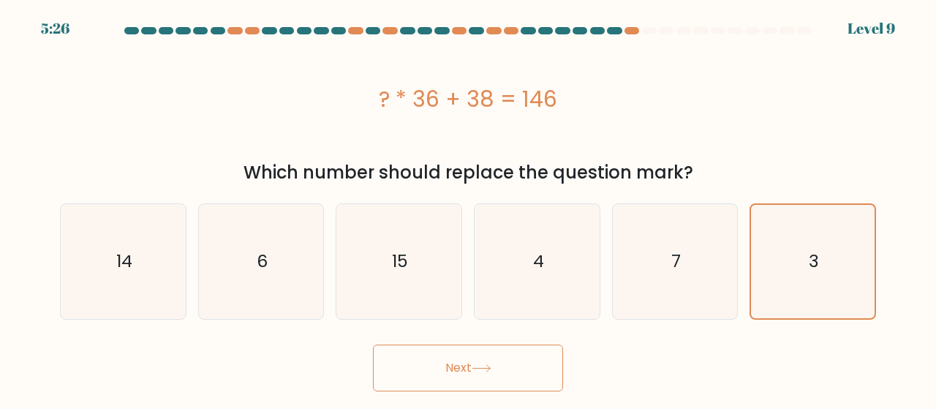
click at [486, 370] on icon at bounding box center [482, 368] width 20 height 8
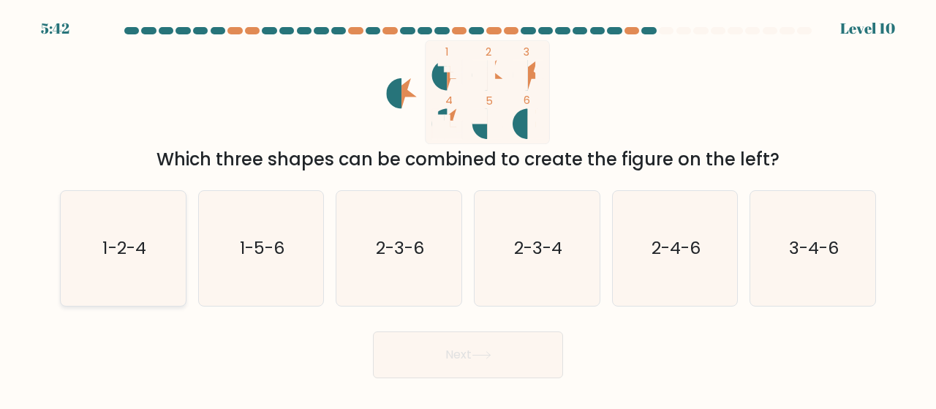
click at [131, 266] on icon "1-2-4" at bounding box center [123, 248] width 115 height 115
click at [468, 208] on input "a. 1-2-4" at bounding box center [468, 207] width 1 height 4
radio input "true"
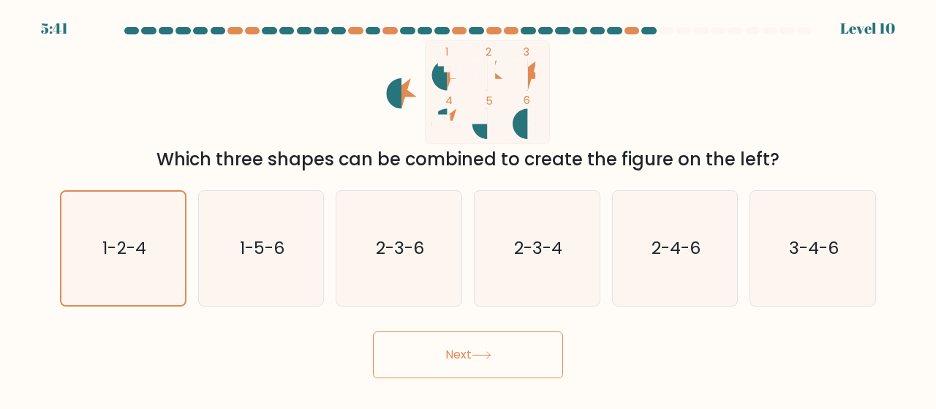
click at [462, 361] on button "Next" at bounding box center [468, 354] width 190 height 47
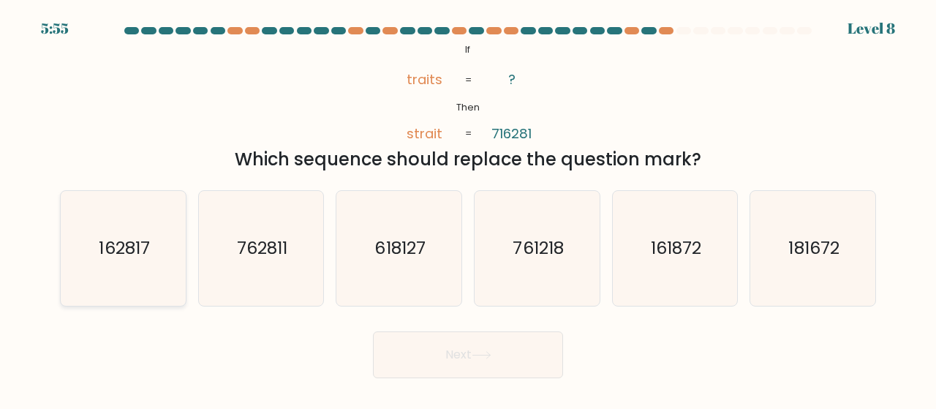
click at [152, 263] on icon "162817" at bounding box center [123, 248] width 115 height 115
click at [468, 208] on input "a. 162817" at bounding box center [468, 207] width 1 height 4
radio input "true"
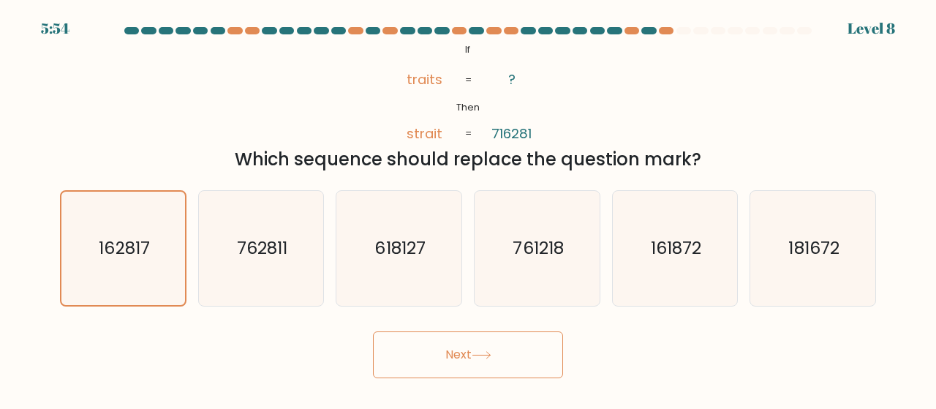
click at [506, 357] on button "Next" at bounding box center [468, 354] width 190 height 47
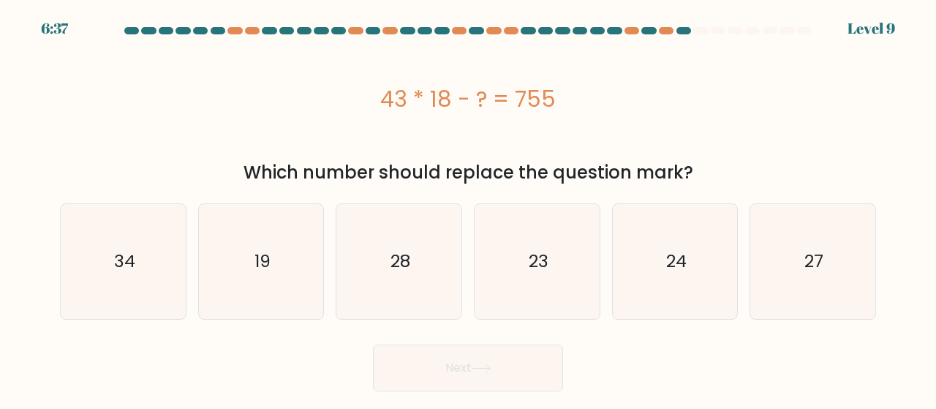
drag, startPoint x: 388, startPoint y: 93, endPoint x: 579, endPoint y: 94, distance: 190.9
click at [579, 94] on div "43 * 18 - ? = 755" at bounding box center [468, 99] width 816 height 33
copy div "43 * 18 - ? = 755"
click at [241, 245] on icon "19" at bounding box center [261, 261] width 115 height 115
click at [468, 208] on input "b. 19" at bounding box center [468, 207] width 1 height 4
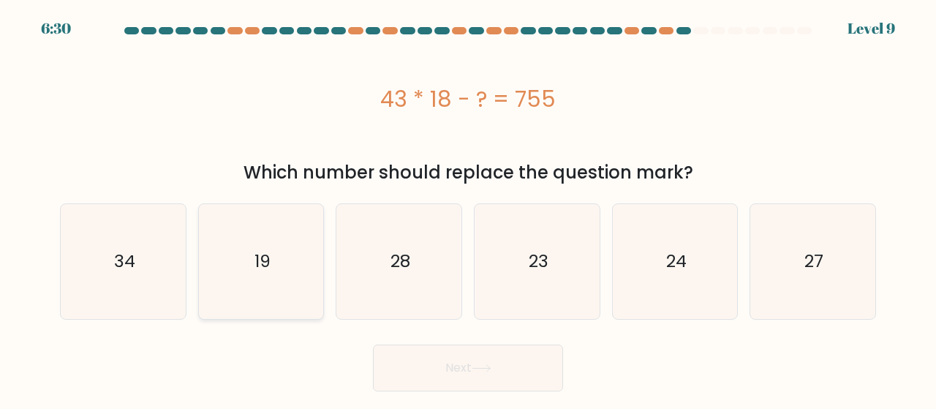
radio input "true"
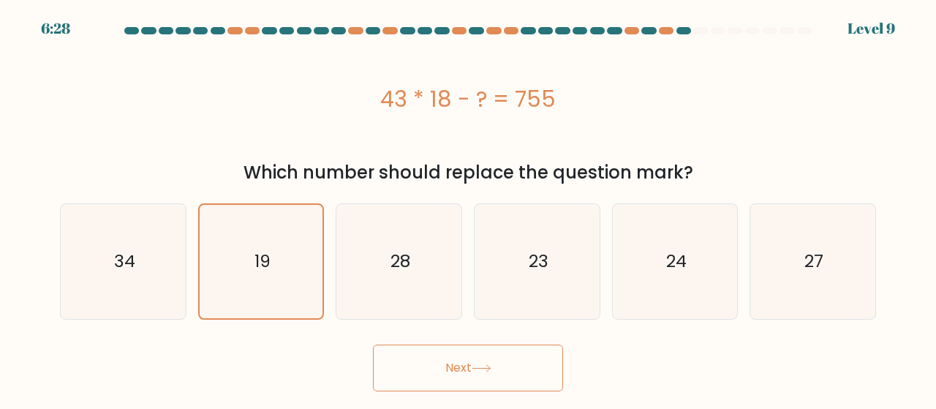
click at [495, 360] on button "Next" at bounding box center [468, 368] width 190 height 47
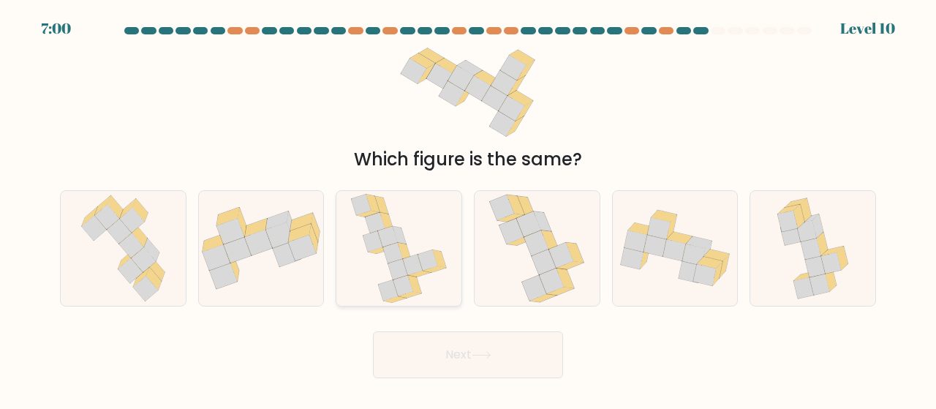
click at [353, 257] on icon at bounding box center [398, 248] width 97 height 115
click at [468, 208] on input "c." at bounding box center [468, 207] width 1 height 4
radio input "true"
click at [478, 361] on button "Next" at bounding box center [468, 354] width 190 height 47
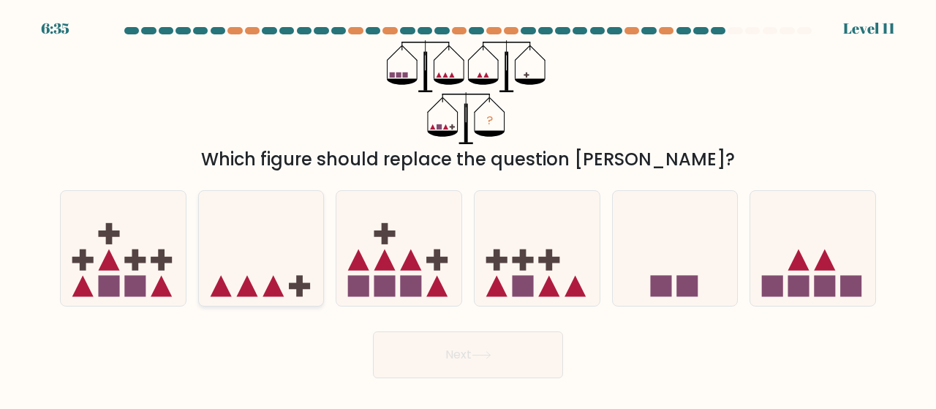
click at [247, 266] on icon at bounding box center [261, 248] width 125 height 103
click at [468, 208] on input "b." at bounding box center [468, 207] width 1 height 4
radio input "true"
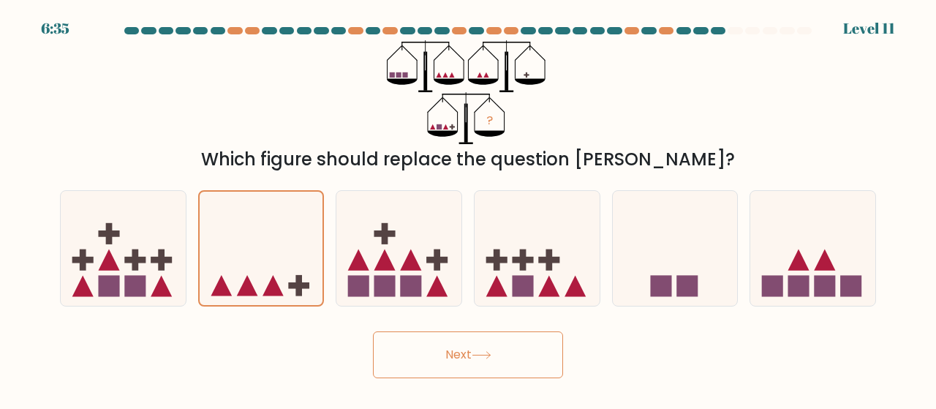
click at [486, 353] on icon at bounding box center [482, 355] width 20 height 8
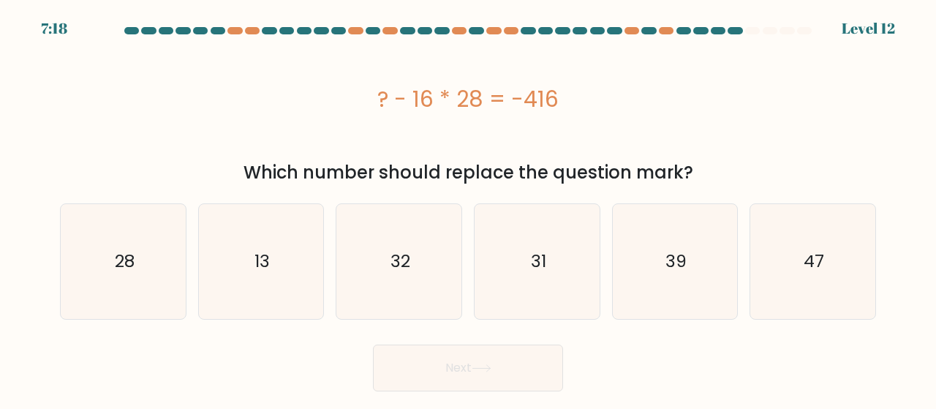
drag, startPoint x: 378, startPoint y: 91, endPoint x: 663, endPoint y: 94, distance: 284.6
click at [663, 94] on div "? - 16 * 28 = -416" at bounding box center [468, 99] width 816 height 33
copy div "? - 16 * 28 = -416"
click at [426, 260] on icon "32" at bounding box center [399, 261] width 115 height 115
click at [468, 208] on input "c. 32" at bounding box center [468, 207] width 1 height 4
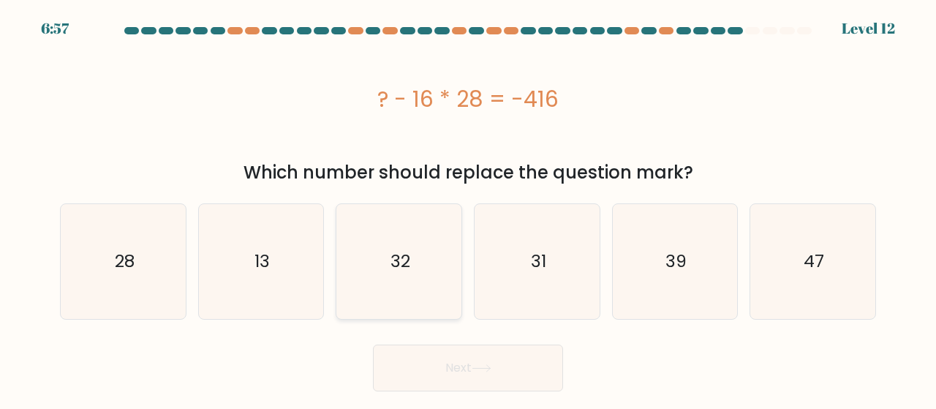
radio input "true"
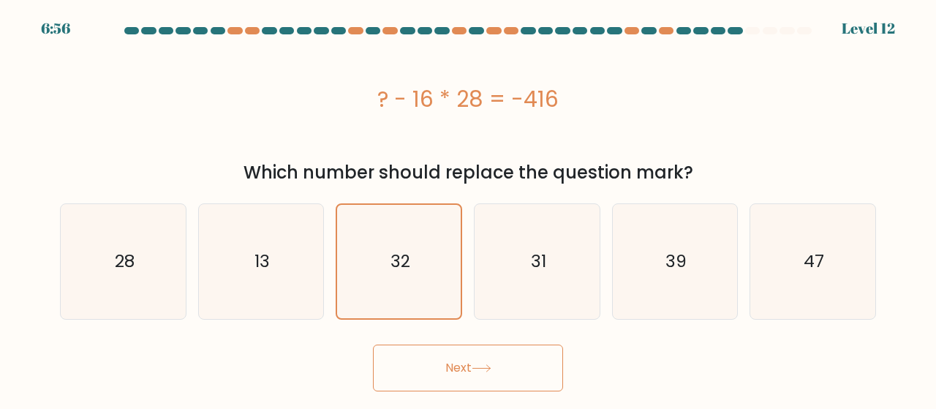
click at [513, 374] on button "Next" at bounding box center [468, 368] width 190 height 47
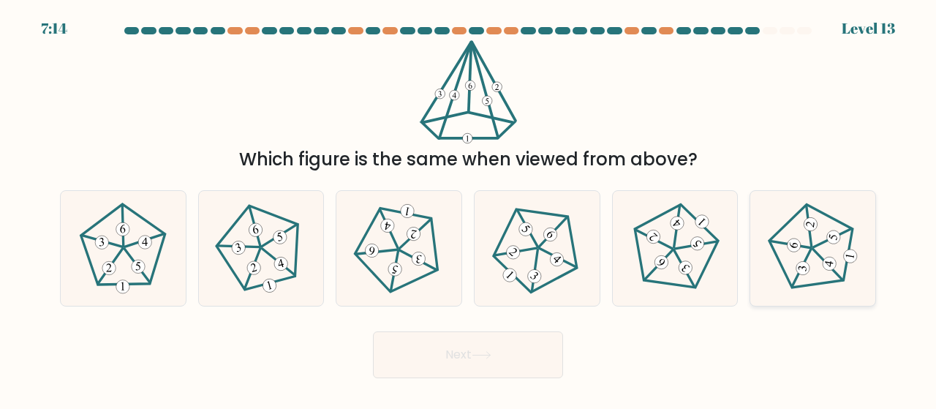
click at [828, 265] on icon at bounding box center [828, 263] width 9 height 7
click at [469, 208] on input "f." at bounding box center [468, 207] width 1 height 4
radio input "true"
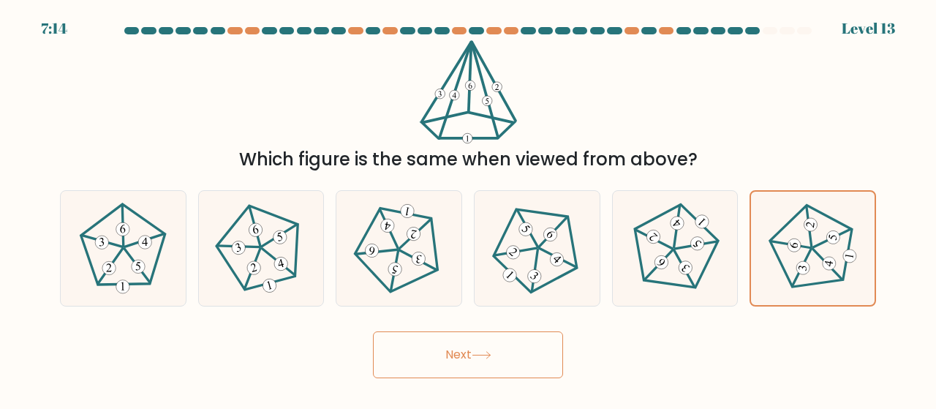
click at [495, 344] on button "Next" at bounding box center [468, 354] width 190 height 47
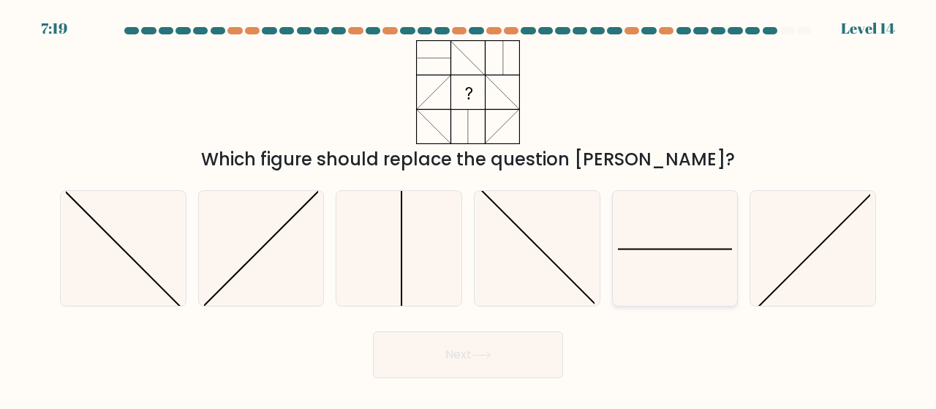
drag, startPoint x: 683, startPoint y: 274, endPoint x: 688, endPoint y: 266, distance: 9.5
click at [683, 274] on icon at bounding box center [675, 248] width 115 height 115
click at [469, 208] on input "e." at bounding box center [468, 207] width 1 height 4
radio input "true"
drag, startPoint x: 514, startPoint y: 361, endPoint x: 519, endPoint y: 405, distance: 45.0
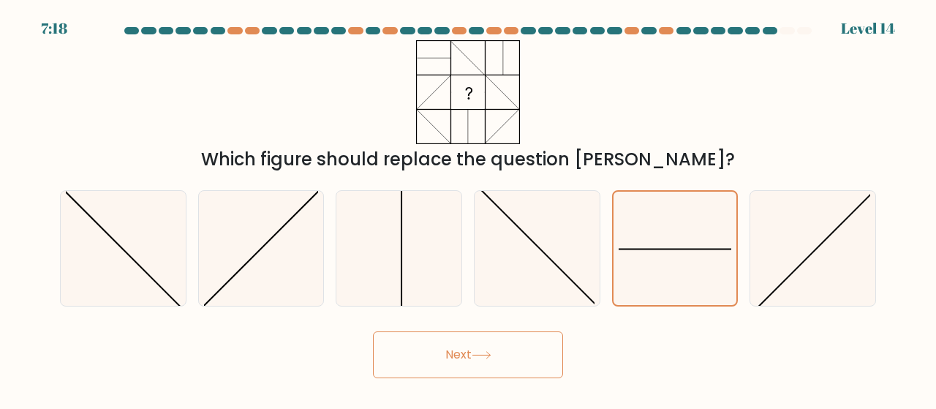
click at [514, 361] on button "Next" at bounding box center [468, 354] width 190 height 47
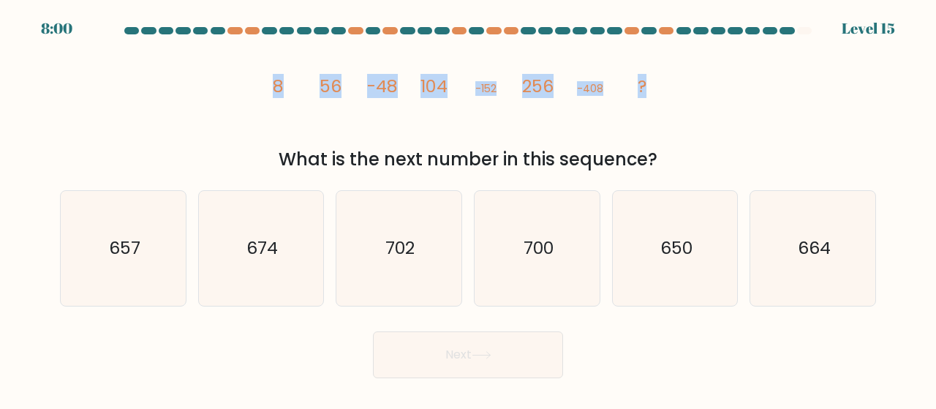
drag, startPoint x: 274, startPoint y: 80, endPoint x: 694, endPoint y: 70, distance: 420.0
click at [694, 70] on div "image/svg+xml 8 56 -48 104 -152 256 -408 ? What is the next number in this sequ…" at bounding box center [468, 106] width 834 height 132
copy g "8 56 -48 104 -152 256 -408 ?"
click at [40, 97] on form at bounding box center [468, 202] width 936 height 351
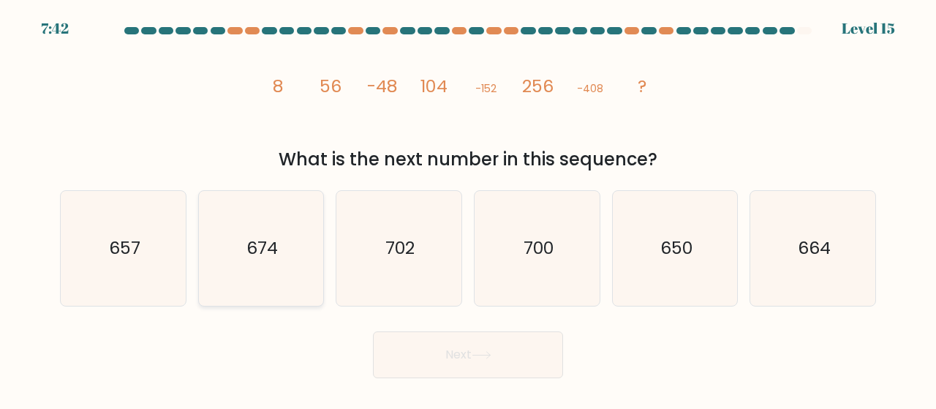
drag, startPoint x: 203, startPoint y: 212, endPoint x: 224, endPoint y: 225, distance: 24.0
click at [204, 212] on icon "674" at bounding box center [261, 248] width 115 height 115
click at [468, 208] on input "b. 674" at bounding box center [468, 207] width 1 height 4
radio input "true"
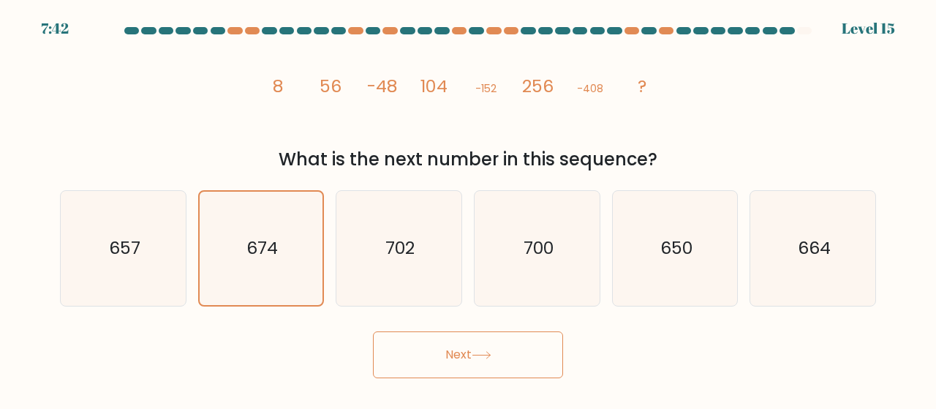
click at [495, 351] on button "Next" at bounding box center [468, 354] width 190 height 47
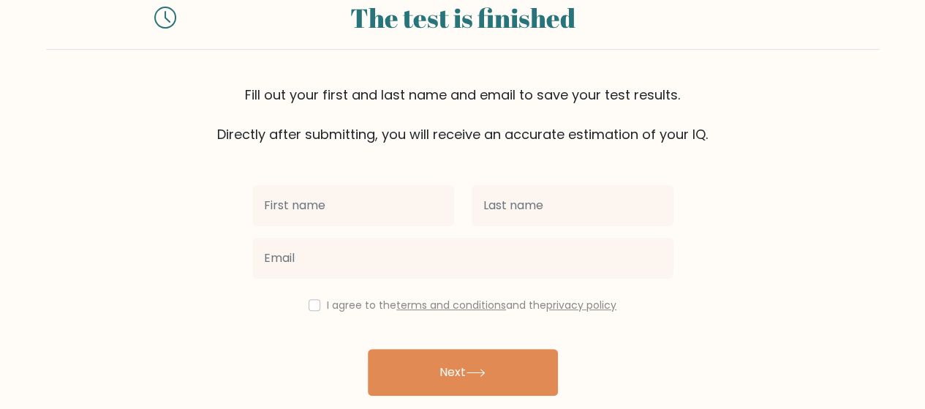
scroll to position [103, 0]
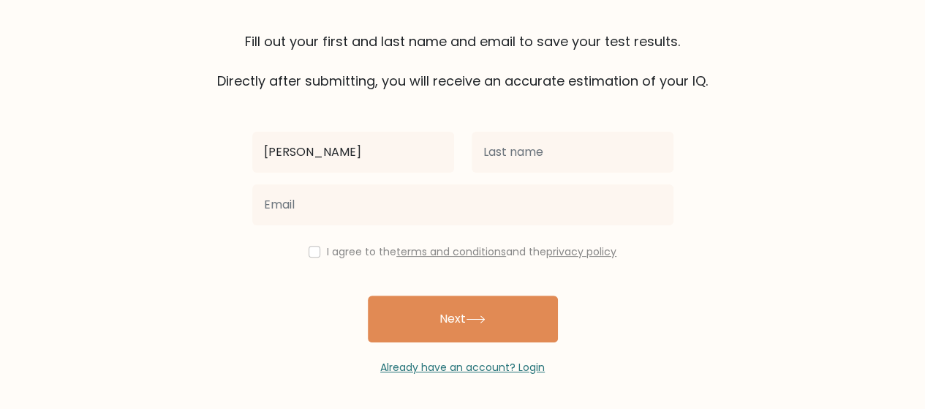
type input "Karl-Allen"
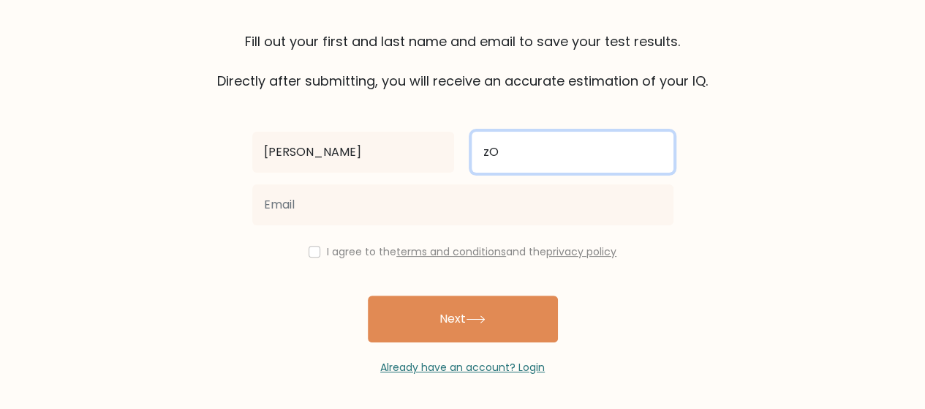
type input "z"
type input "Zorilla"
click at [368, 296] on button "Next" at bounding box center [463, 319] width 190 height 47
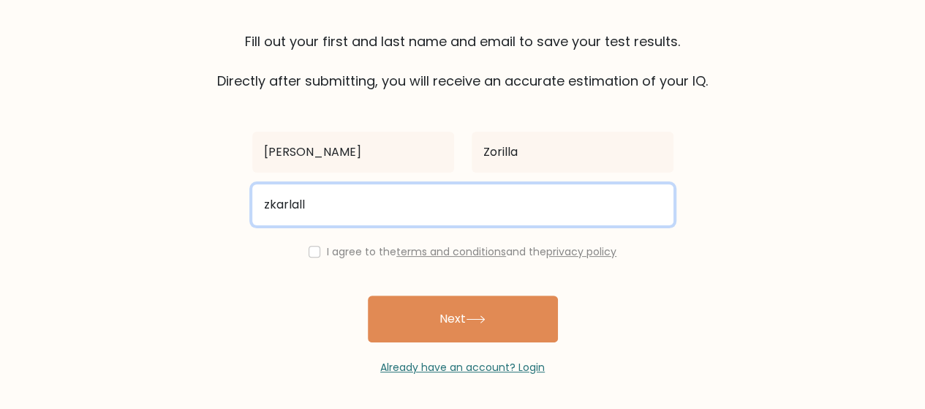
type input "zkarlallen@gmail.com"
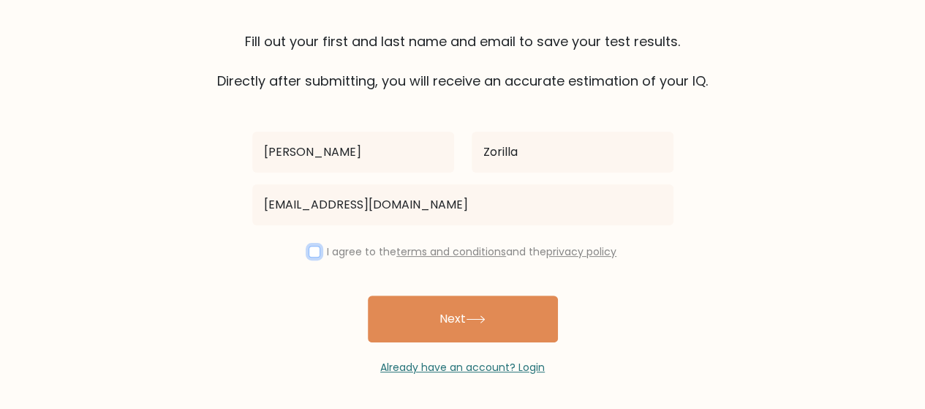
drag, startPoint x: 309, startPoint y: 251, endPoint x: 401, endPoint y: 279, distance: 95.6
click at [310, 251] on input "checkbox" at bounding box center [315, 252] width 12 height 12
checkbox input "true"
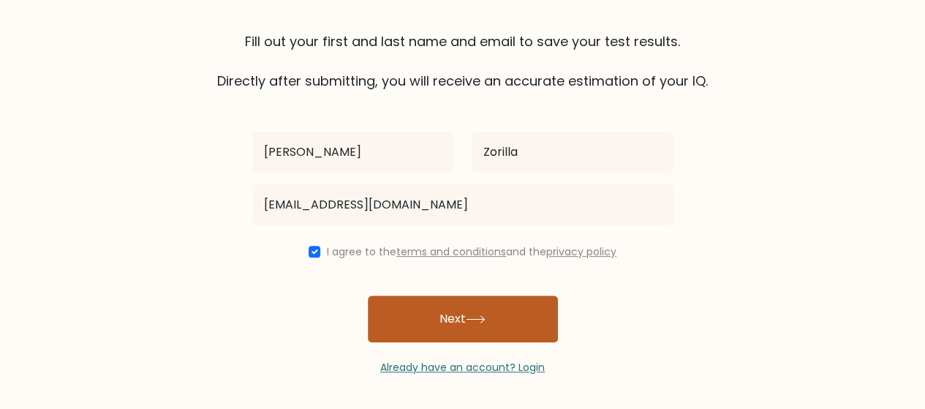
click at [499, 320] on button "Next" at bounding box center [463, 319] width 190 height 47
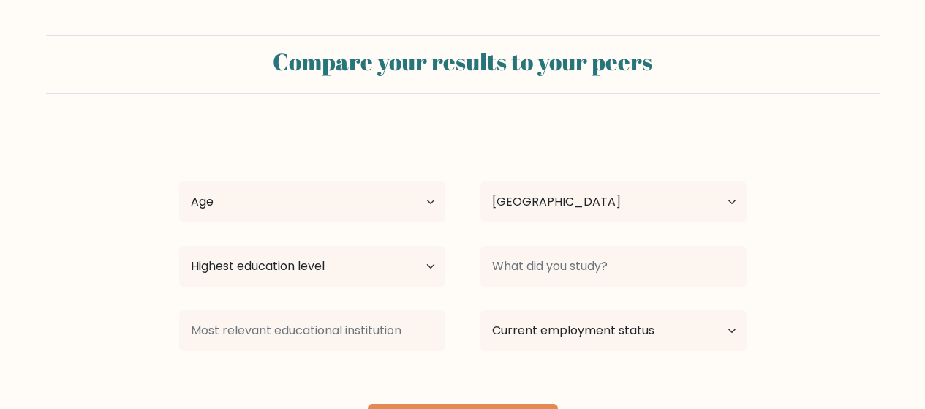
select select "PH"
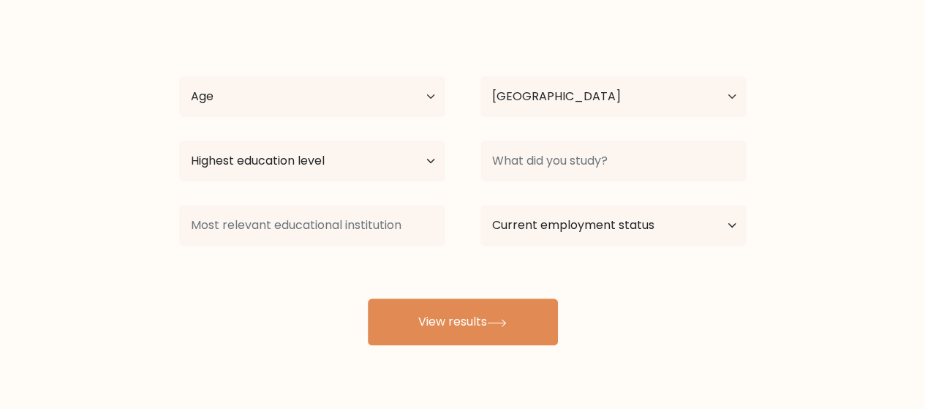
scroll to position [72, 0]
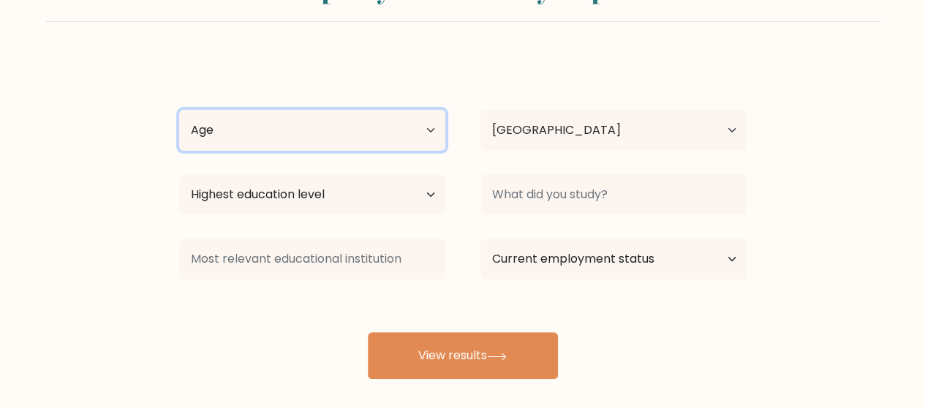
click at [296, 134] on select "Age Under [DEMOGRAPHIC_DATA] [DEMOGRAPHIC_DATA] [DEMOGRAPHIC_DATA] [DEMOGRAPHIC…" at bounding box center [312, 130] width 266 height 41
select select "25_34"
click at [179, 110] on select "Age Under [DEMOGRAPHIC_DATA] [DEMOGRAPHIC_DATA] [DEMOGRAPHIC_DATA] [DEMOGRAPHIC…" at bounding box center [312, 130] width 266 height 41
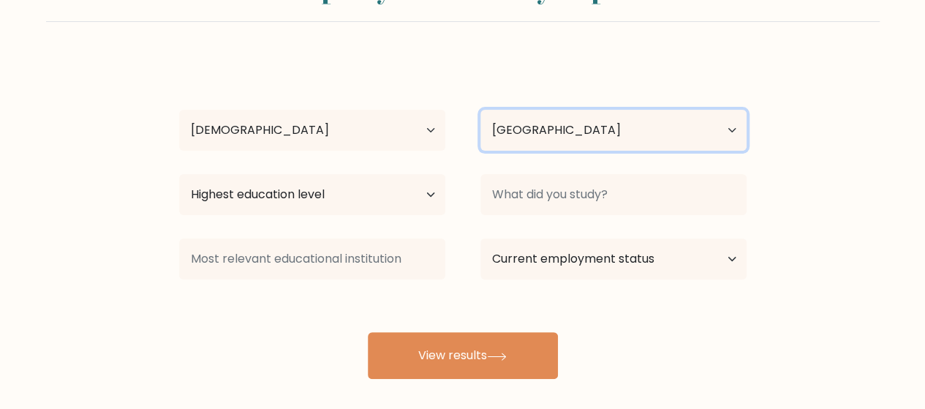
click at [563, 126] on select "Country Afghanistan Albania Algeria American Samoa Andorra Angola Anguilla Anta…" at bounding box center [614, 130] width 266 height 41
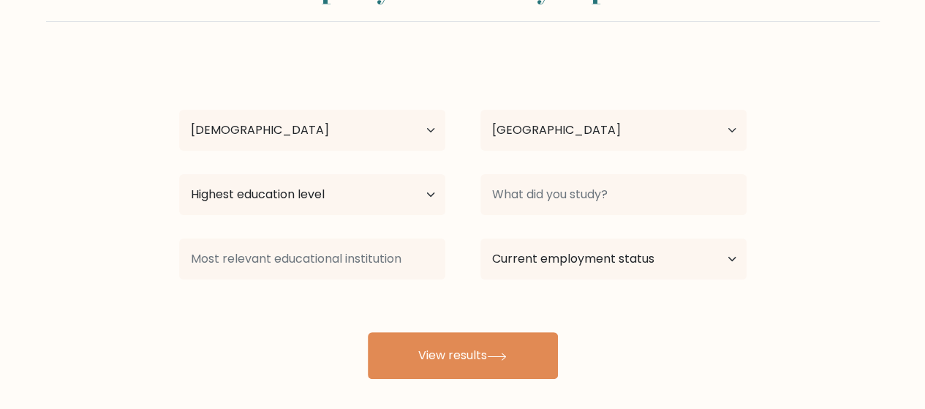
click at [624, 58] on div "Karl-Allen Zorilla Age Under 18 years old 18-24 years old 25-34 years old 35-44…" at bounding box center [462, 218] width 585 height 322
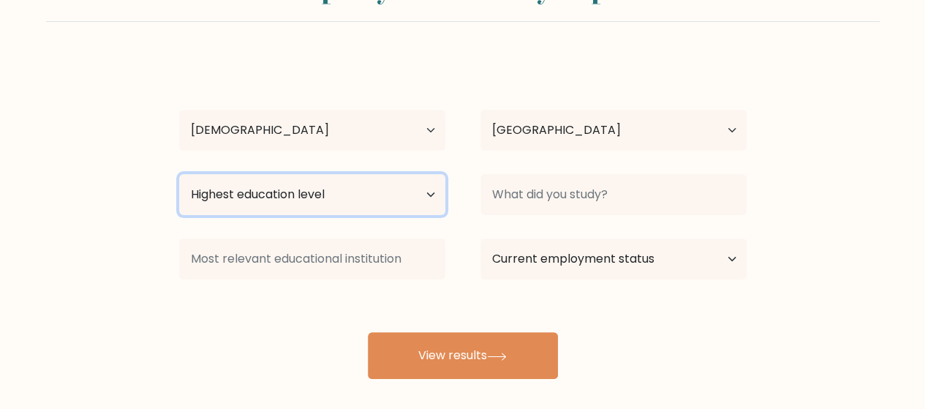
click at [313, 184] on select "Highest education level No schooling Primary Lower Secondary Upper Secondary Oc…" at bounding box center [312, 194] width 266 height 41
select select "bachelors_degree"
click at [179, 174] on select "Highest education level No schooling Primary Lower Secondary Upper Secondary Oc…" at bounding box center [312, 194] width 266 height 41
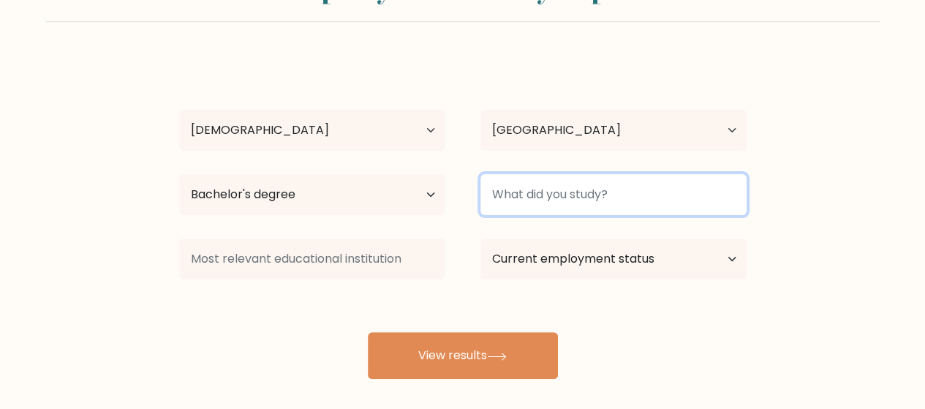
click at [539, 194] on input at bounding box center [614, 194] width 266 height 41
type input "C"
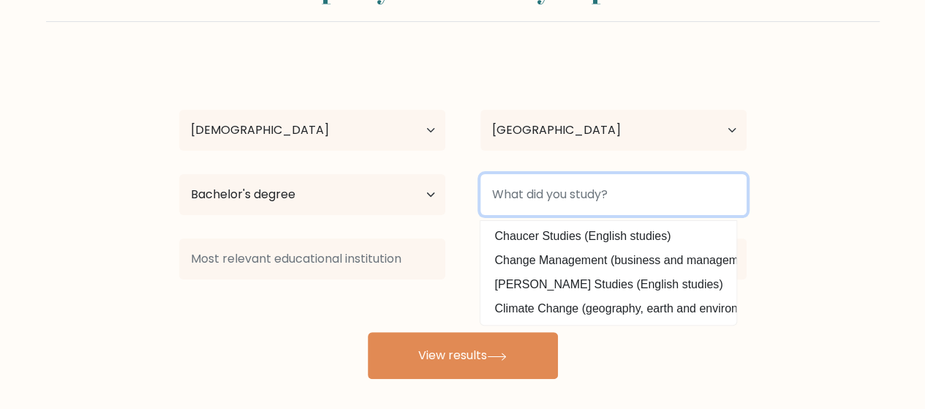
type input "B"
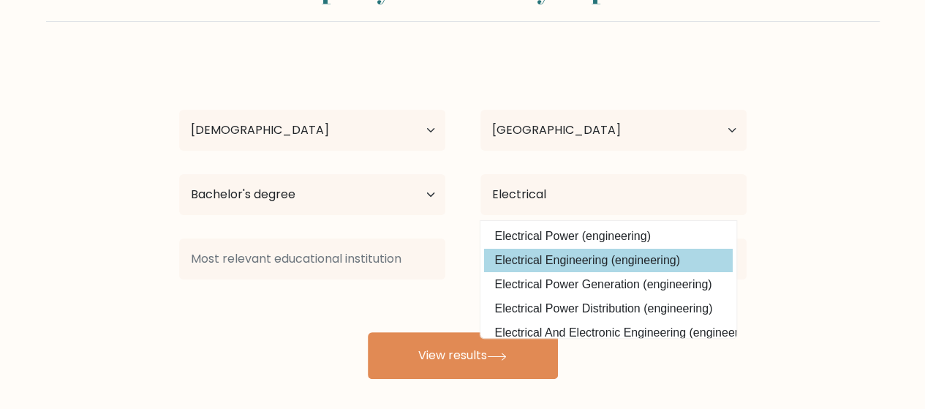
click at [594, 262] on option "Electrical Engineering (engineering)" at bounding box center [608, 260] width 249 height 23
type input "Electrical Engineering"
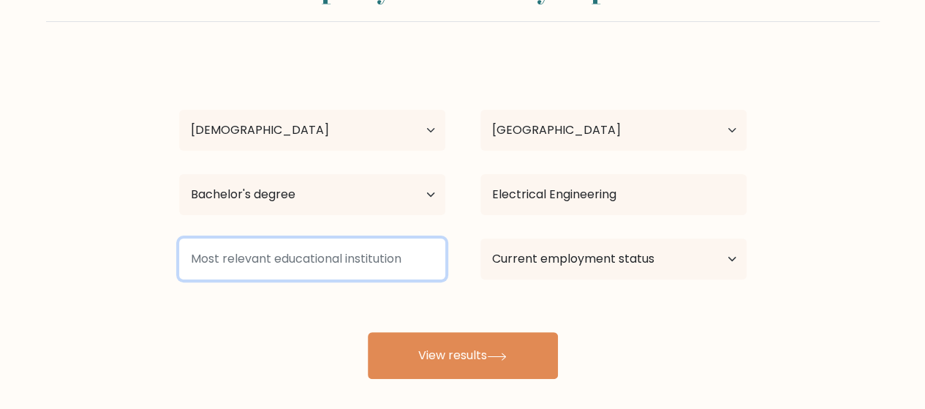
click at [298, 254] on input at bounding box center [312, 258] width 266 height 41
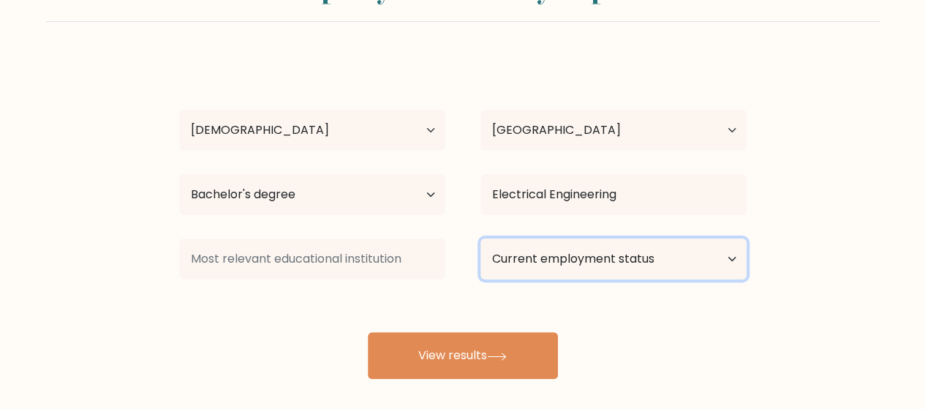
click at [555, 260] on select "Current employment status Employed Student Retired Other / prefer not to answer" at bounding box center [614, 258] width 266 height 41
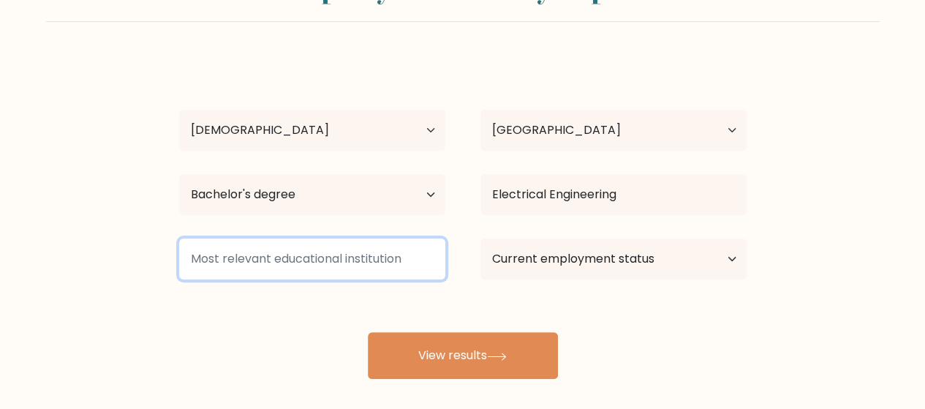
click at [363, 260] on input at bounding box center [312, 258] width 266 height 41
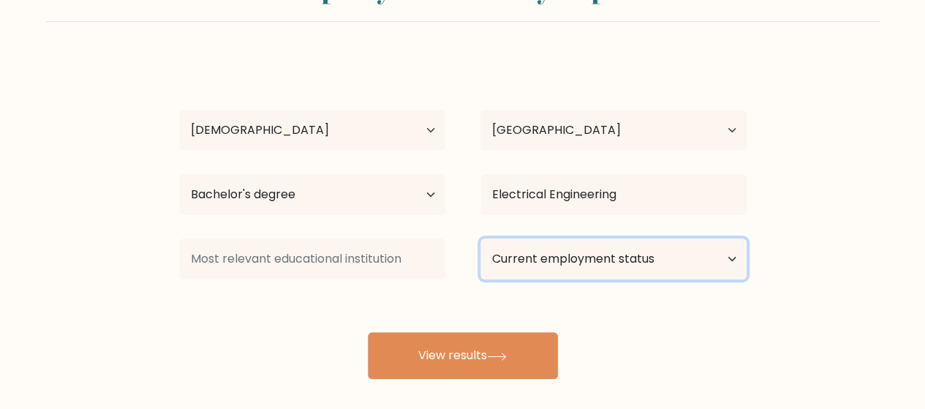
click at [558, 266] on select "Current employment status Employed Student Retired Other / prefer not to answer" at bounding box center [614, 258] width 266 height 41
click at [481, 238] on select "Current employment status Employed Student Retired Other / prefer not to answer" at bounding box center [614, 258] width 266 height 41
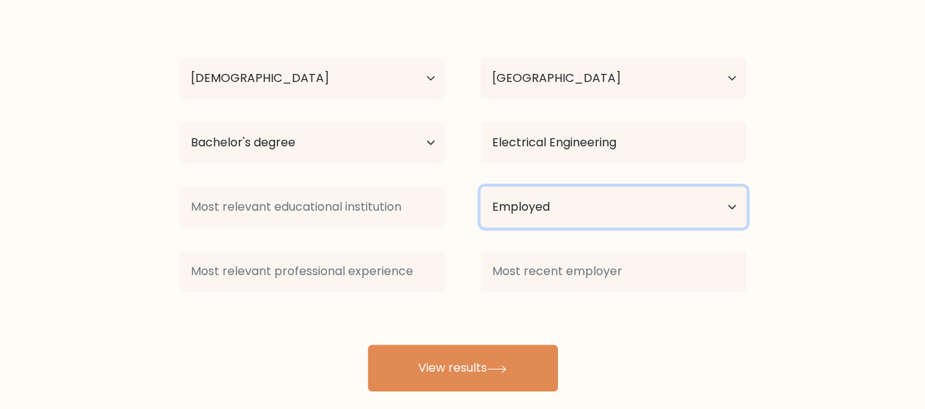
scroll to position [145, 0]
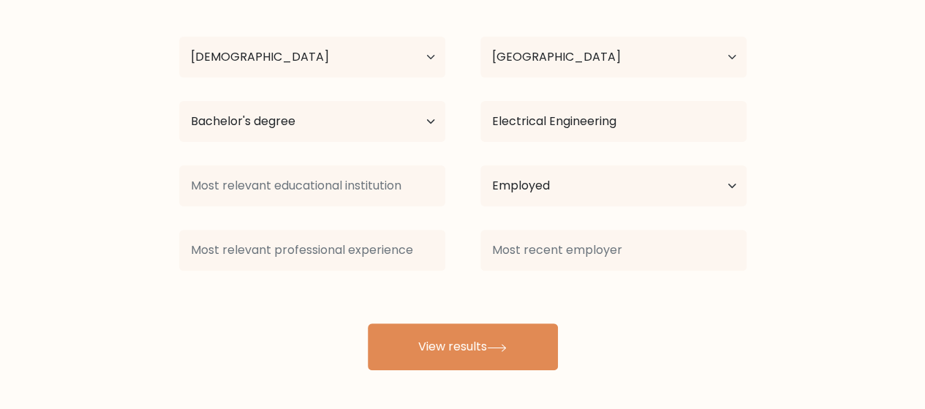
click at [546, 159] on div "Current employment status Employed Student Retired Other / prefer not to answer" at bounding box center [613, 185] width 301 height 53
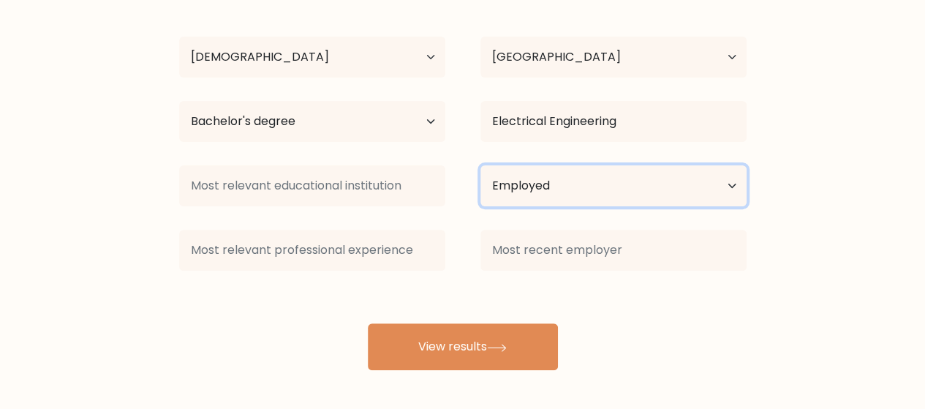
click at [549, 178] on select "Current employment status Employed Student Retired Other / prefer not to answer" at bounding box center [614, 185] width 266 height 41
select select "other"
click at [481, 165] on select "Current employment status Employed Student Retired Other / prefer not to answer" at bounding box center [614, 185] width 266 height 41
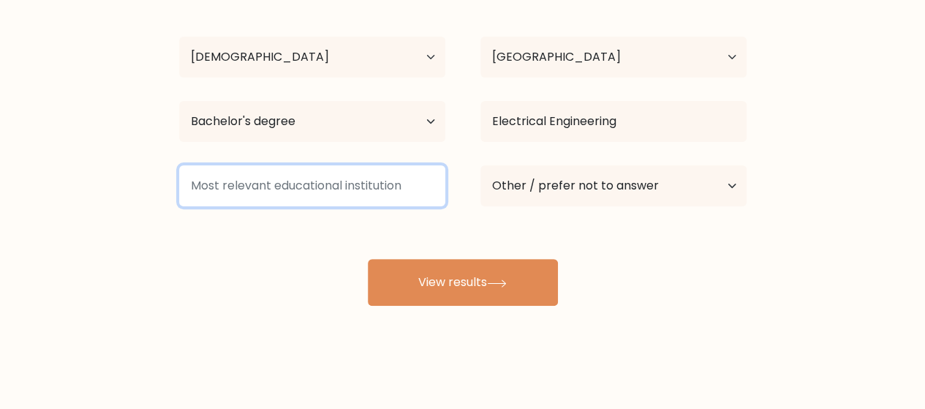
click at [287, 187] on input at bounding box center [312, 185] width 266 height 41
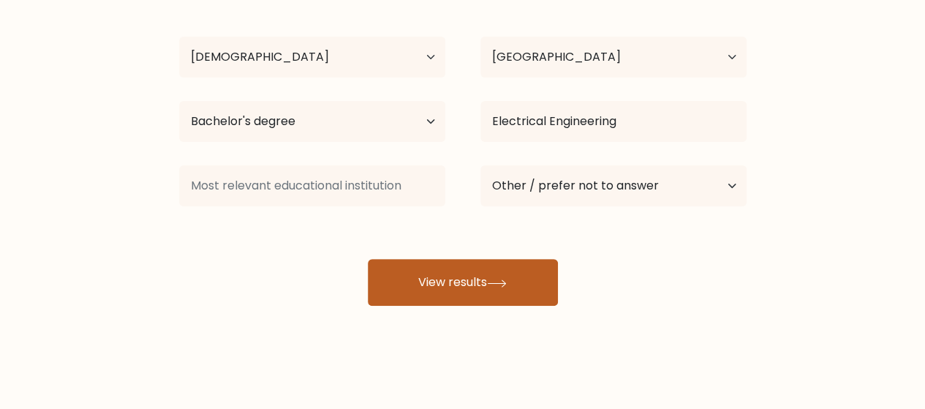
click at [427, 283] on button "View results" at bounding box center [463, 282] width 190 height 47
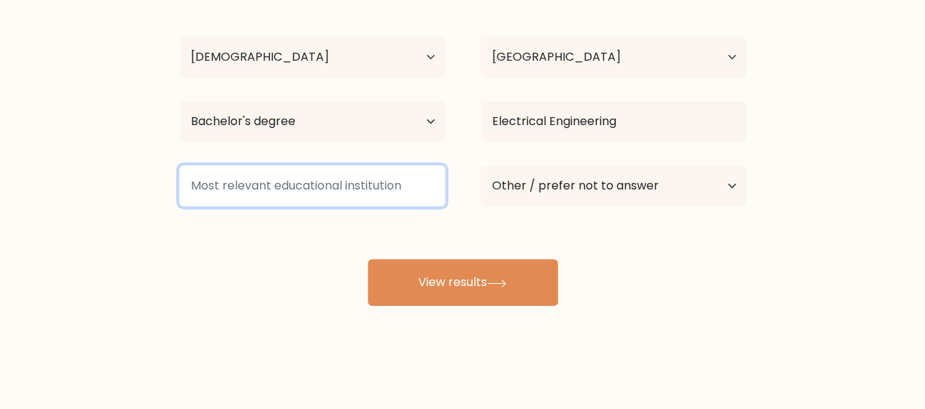
click at [359, 178] on input at bounding box center [312, 185] width 266 height 41
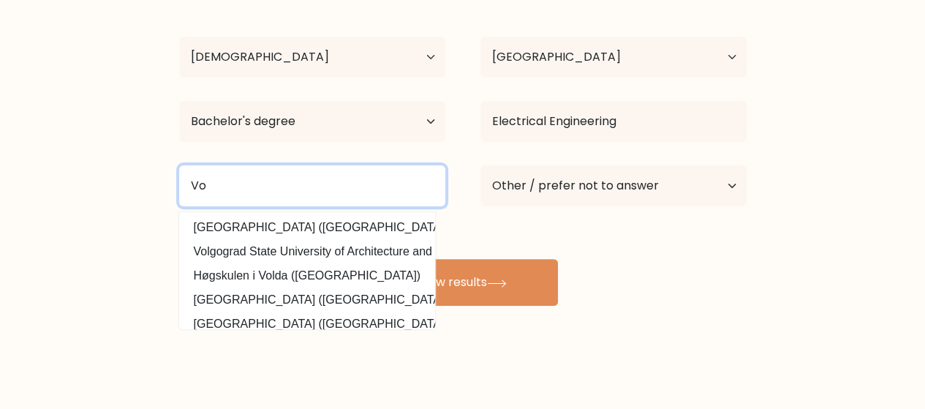
type input "V"
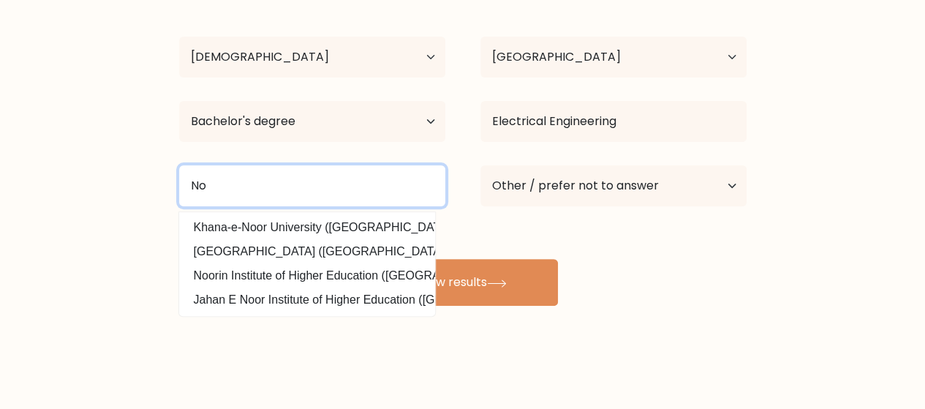
type input "N"
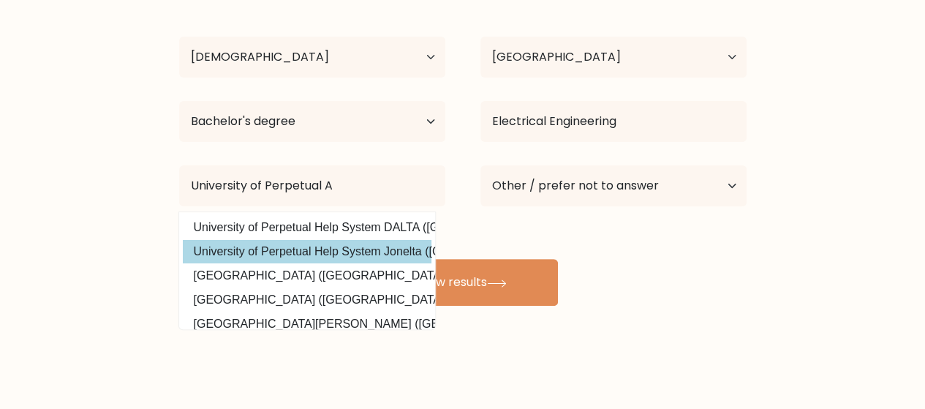
click at [377, 245] on option "University of Perpetual Help System Jonelta (Philippines)" at bounding box center [307, 251] width 249 height 23
type input "University of Perpetual Help System Jonelta"
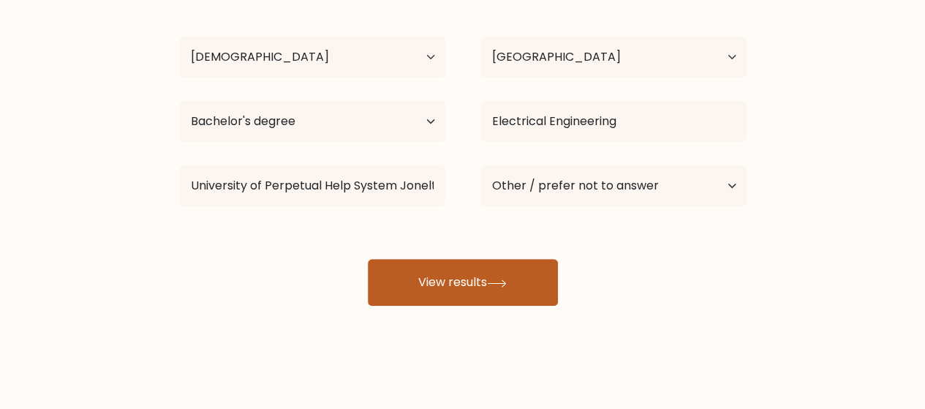
click at [507, 279] on icon at bounding box center [497, 283] width 20 height 8
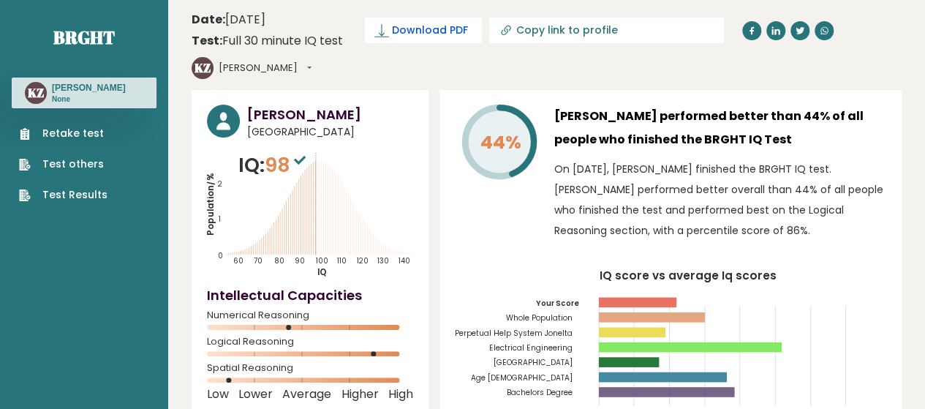
click at [411, 27] on span "Download PDF" at bounding box center [430, 30] width 76 height 15
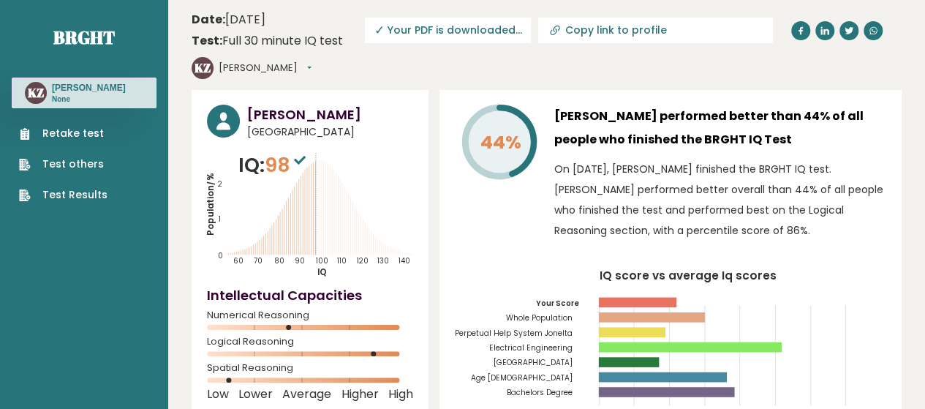
click at [568, 33] on input "Copy link to profile" at bounding box center [664, 30] width 199 height 12
type input "[URL][DOMAIN_NAME]"
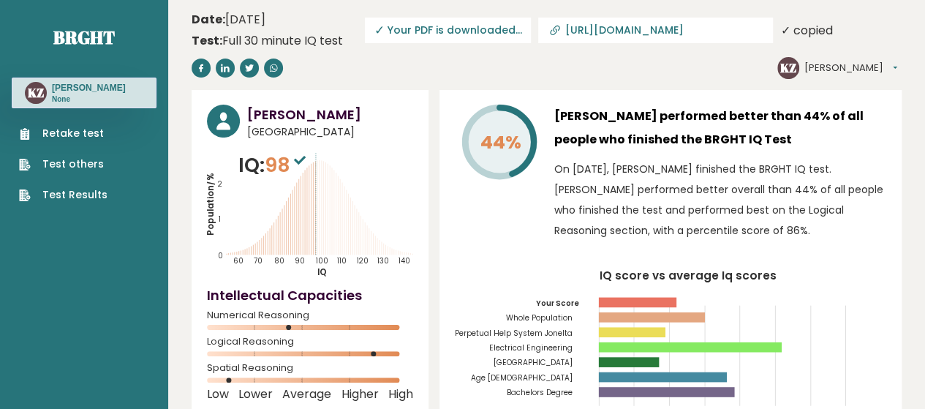
click at [432, 119] on div "[PERSON_NAME] [GEOGRAPHIC_DATA] IQ: 98 Population/% IQ 0 1 2 60 70 80 90 100 11…" at bounding box center [547, 364] width 710 height 549
click at [595, 33] on input "[URL][DOMAIN_NAME]" at bounding box center [664, 30] width 199 height 12
